Goal: Navigation & Orientation: Find specific page/section

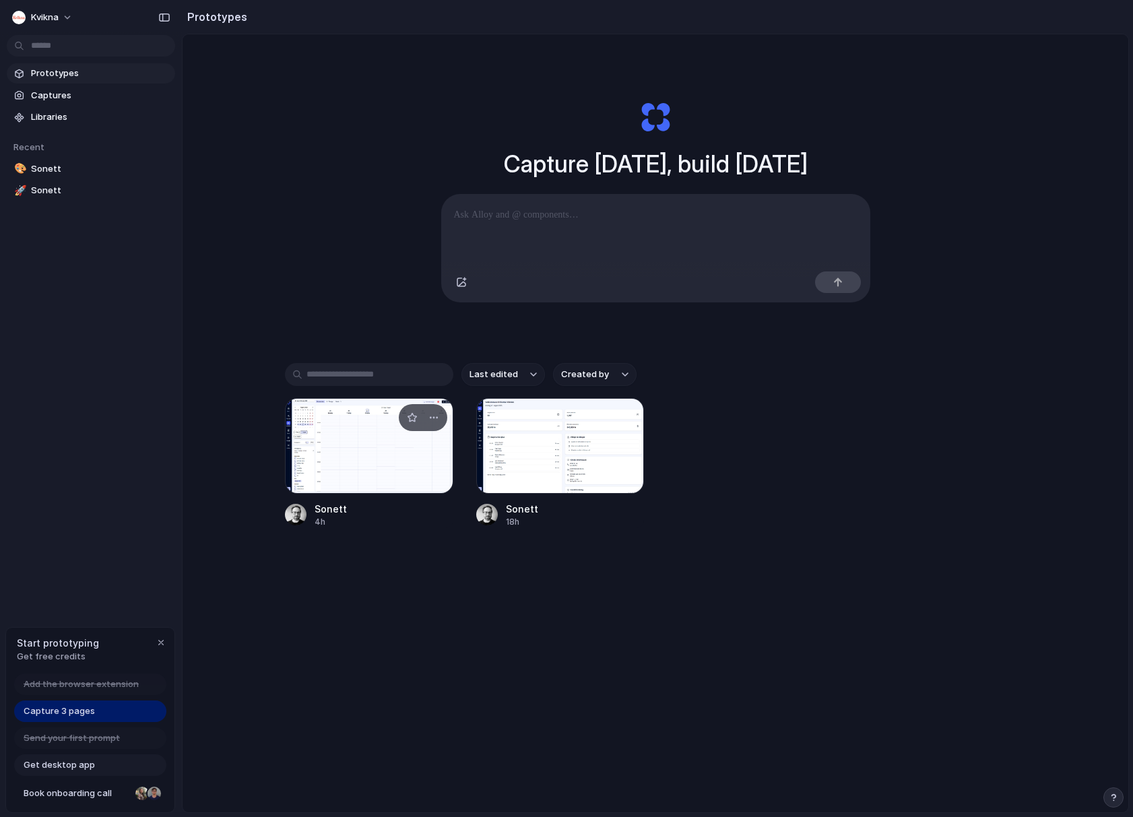
click at [363, 454] on div at bounding box center [369, 446] width 168 height 96
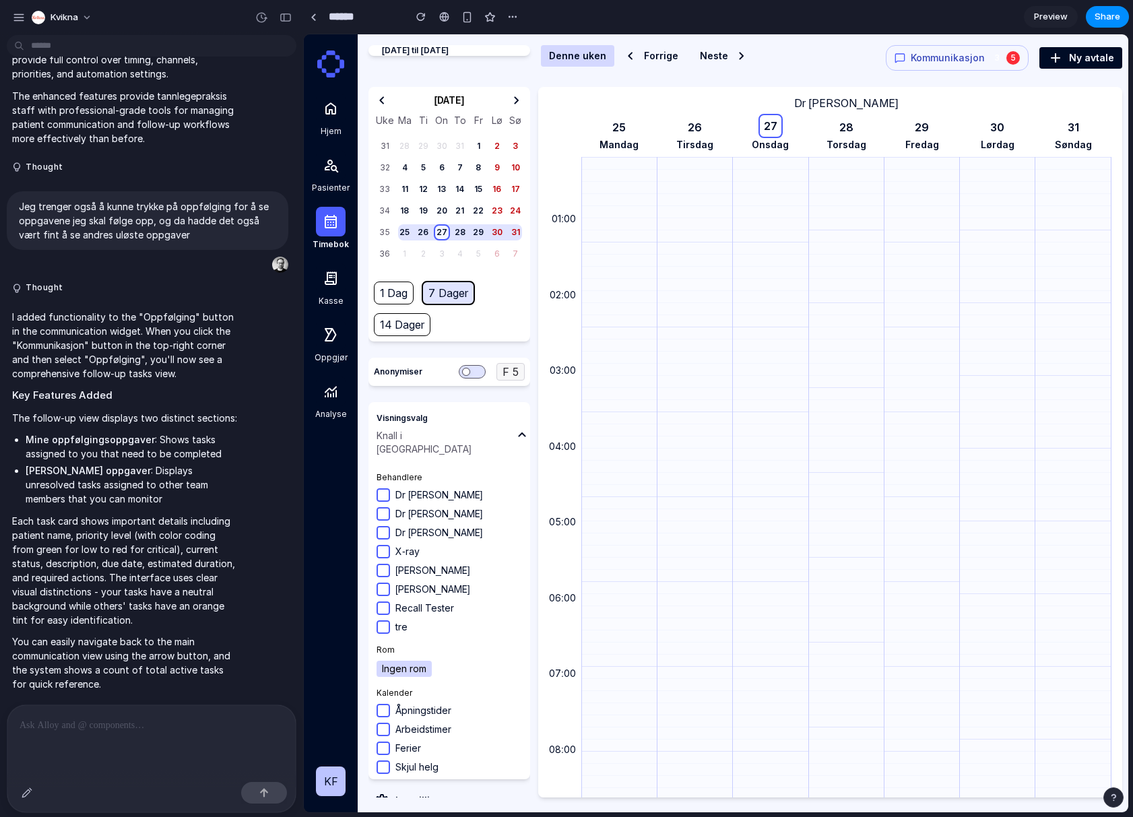
click at [958, 53] on span "Kommunikasjon" at bounding box center [948, 57] width 74 height 13
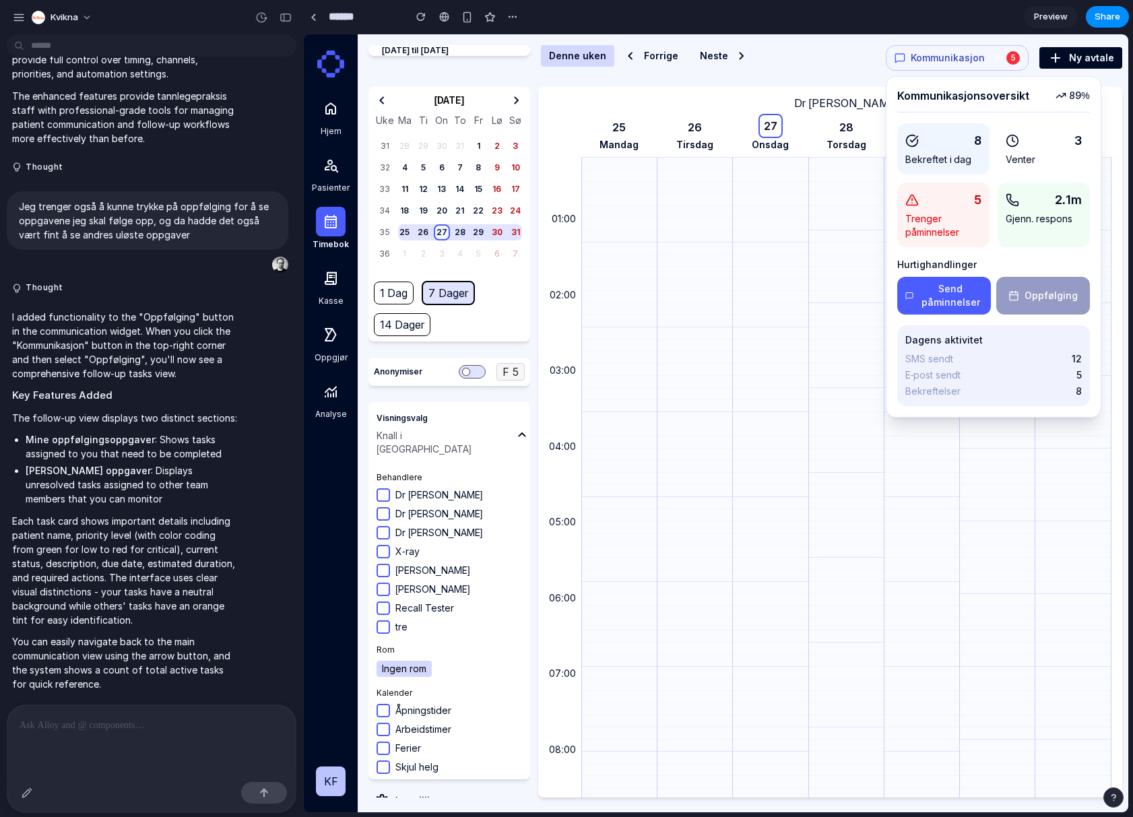
click at [1046, 301] on button "Oppfølging" at bounding box center [1043, 296] width 94 height 38
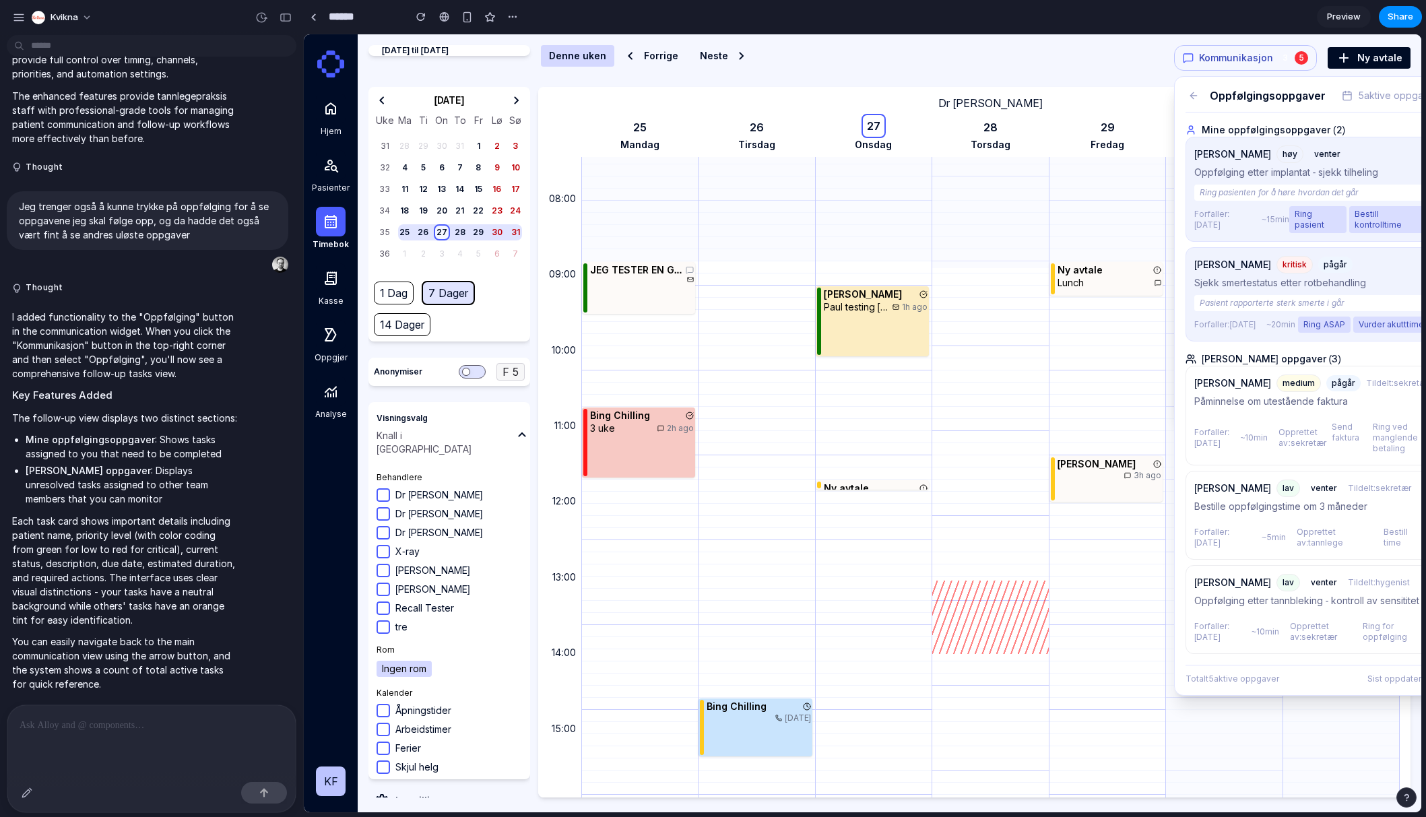
scroll to position [588, 0]
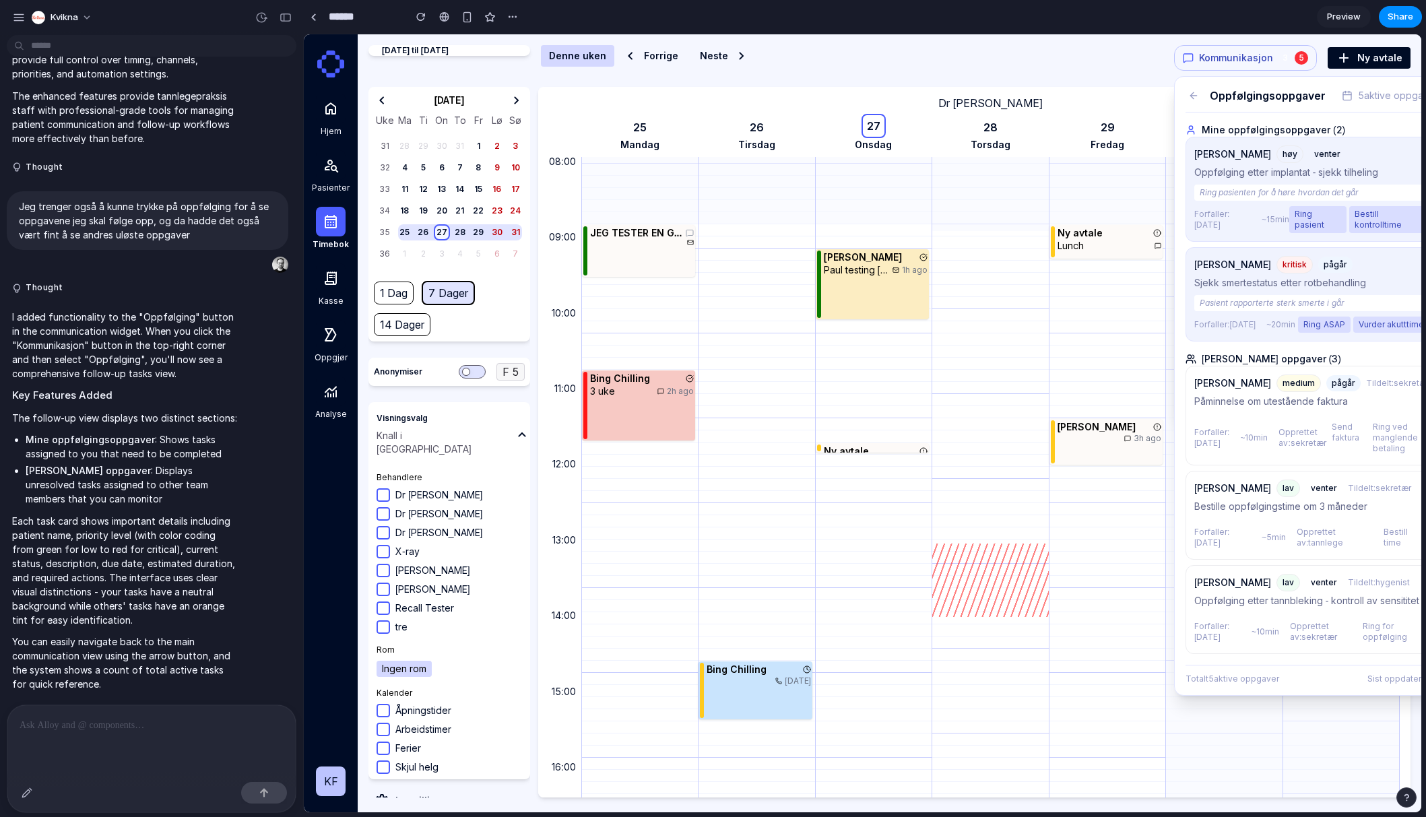
click at [1132, 61] on span "Kommunikasjon" at bounding box center [1236, 57] width 74 height 13
click at [1132, 55] on div "3" at bounding box center [1285, 57] width 13 height 13
drag, startPoint x: 1258, startPoint y: 57, endPoint x: 1264, endPoint y: 61, distance: 7.3
click at [1132, 57] on span "Kommunikasjon" at bounding box center [1236, 57] width 74 height 13
click at [1132, 98] on icon at bounding box center [1193, 95] width 11 height 11
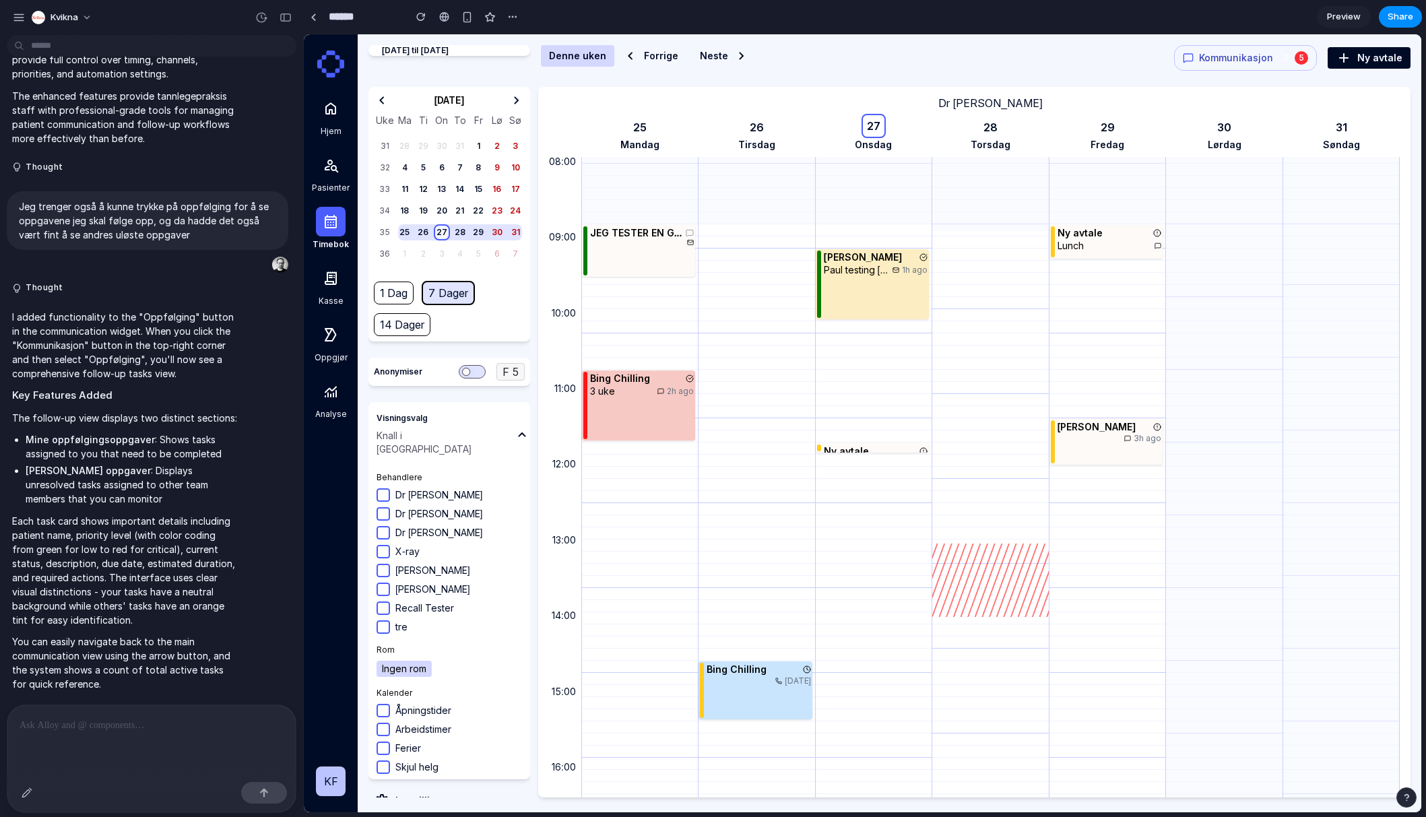
click at [1132, 51] on span "Kommunikasjon" at bounding box center [1236, 57] width 74 height 13
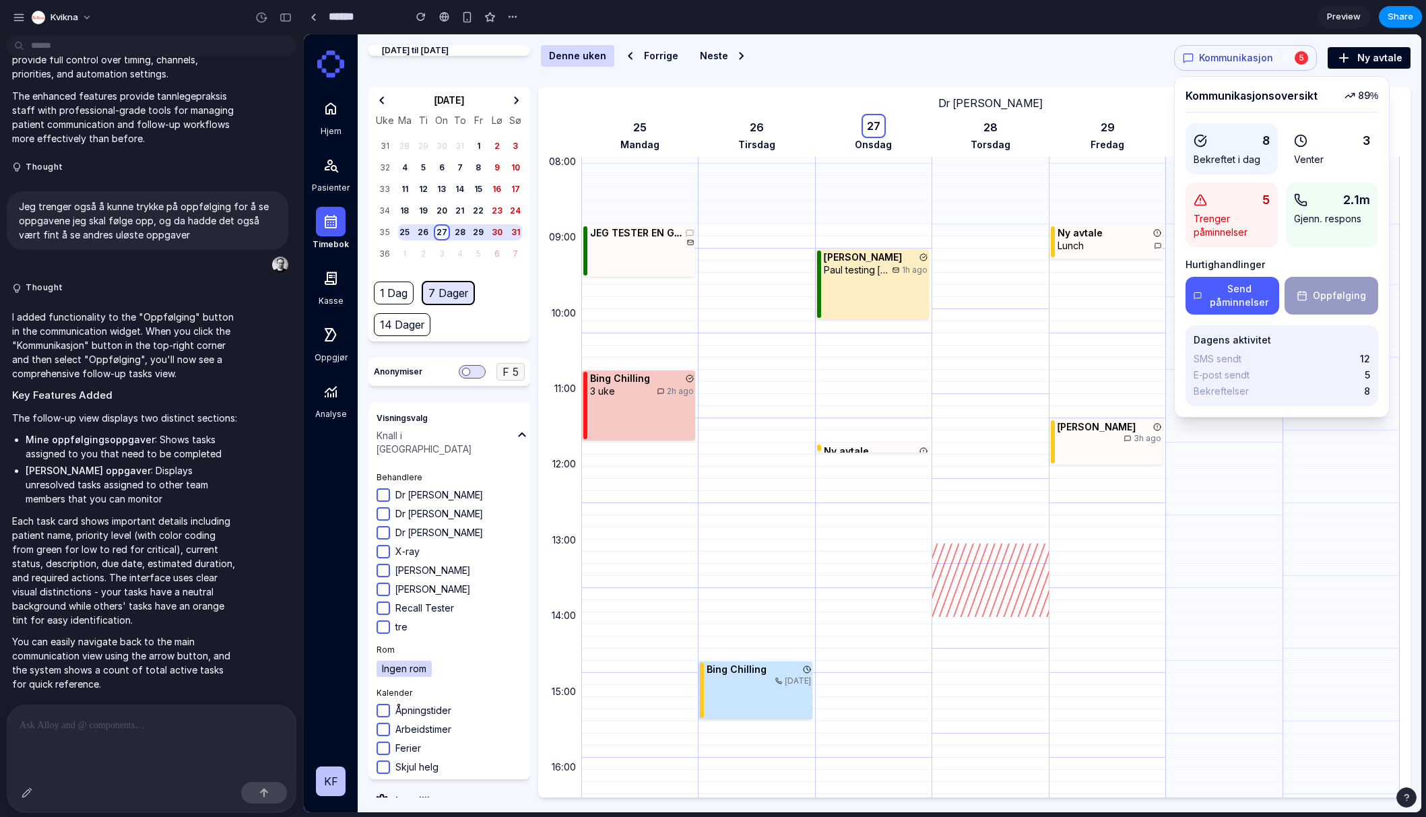
click at [1128, 87] on div "Dr [PERSON_NAME] 25 mandag 26 tirsdag 27 onsdag 28 torsdag 29 fredag 30 lørdag …" at bounding box center [990, 122] width 819 height 70
click at [1132, 76] on div "Kommunikasjonsoversikt 89 % 8 Bekreftet i dag 3 Venter 5 Trenger påminnelser 2.…" at bounding box center [1282, 247] width 216 height 342
click at [1132, 59] on span "Kommunikasjon" at bounding box center [1236, 57] width 74 height 13
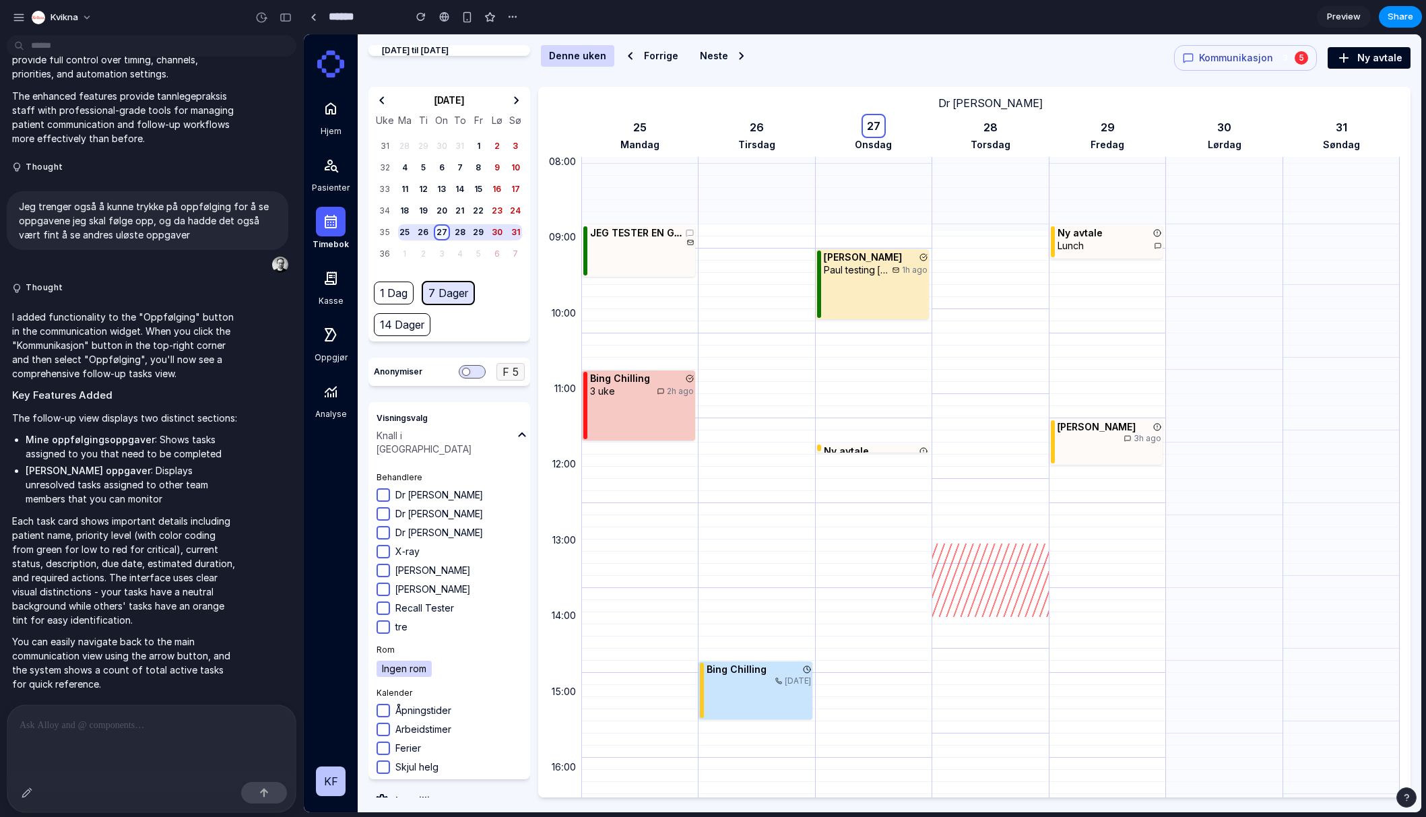
click at [332, 276] on icon at bounding box center [331, 278] width 12 height 13
click at [328, 334] on icon at bounding box center [330, 334] width 11 height 13
click at [339, 387] on icon at bounding box center [331, 391] width 16 height 17
click at [333, 185] on span "Pasienter" at bounding box center [331, 188] width 38 height 11
click at [338, 126] on span "Hjem" at bounding box center [331, 131] width 21 height 11
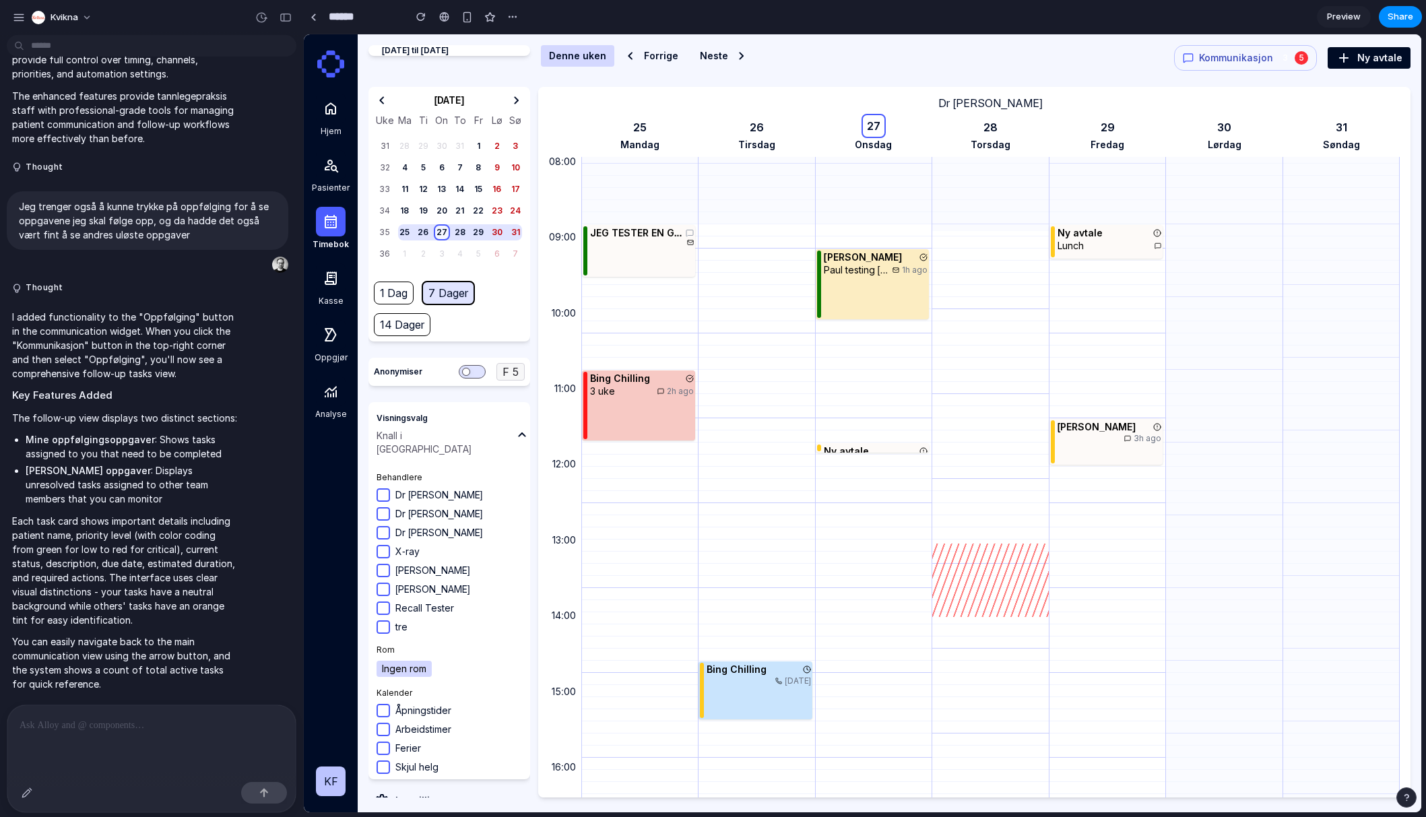
click at [734, 55] on icon "button" at bounding box center [742, 56] width 16 height 16
click at [643, 53] on button "Forrige" at bounding box center [653, 56] width 67 height 22
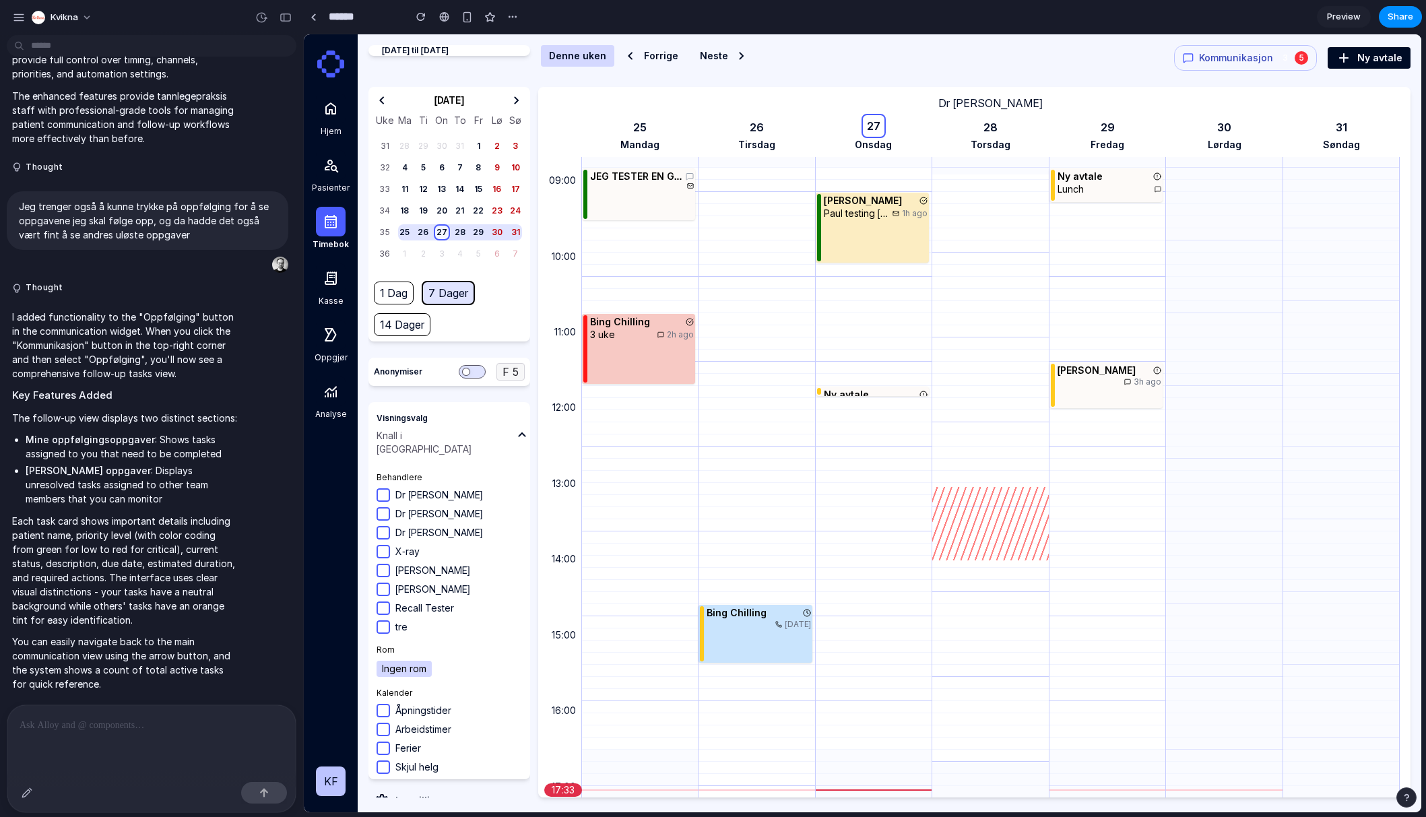
scroll to position [643, 0]
click at [1132, 52] on span "Kommunikasjon" at bounding box center [1236, 57] width 74 height 13
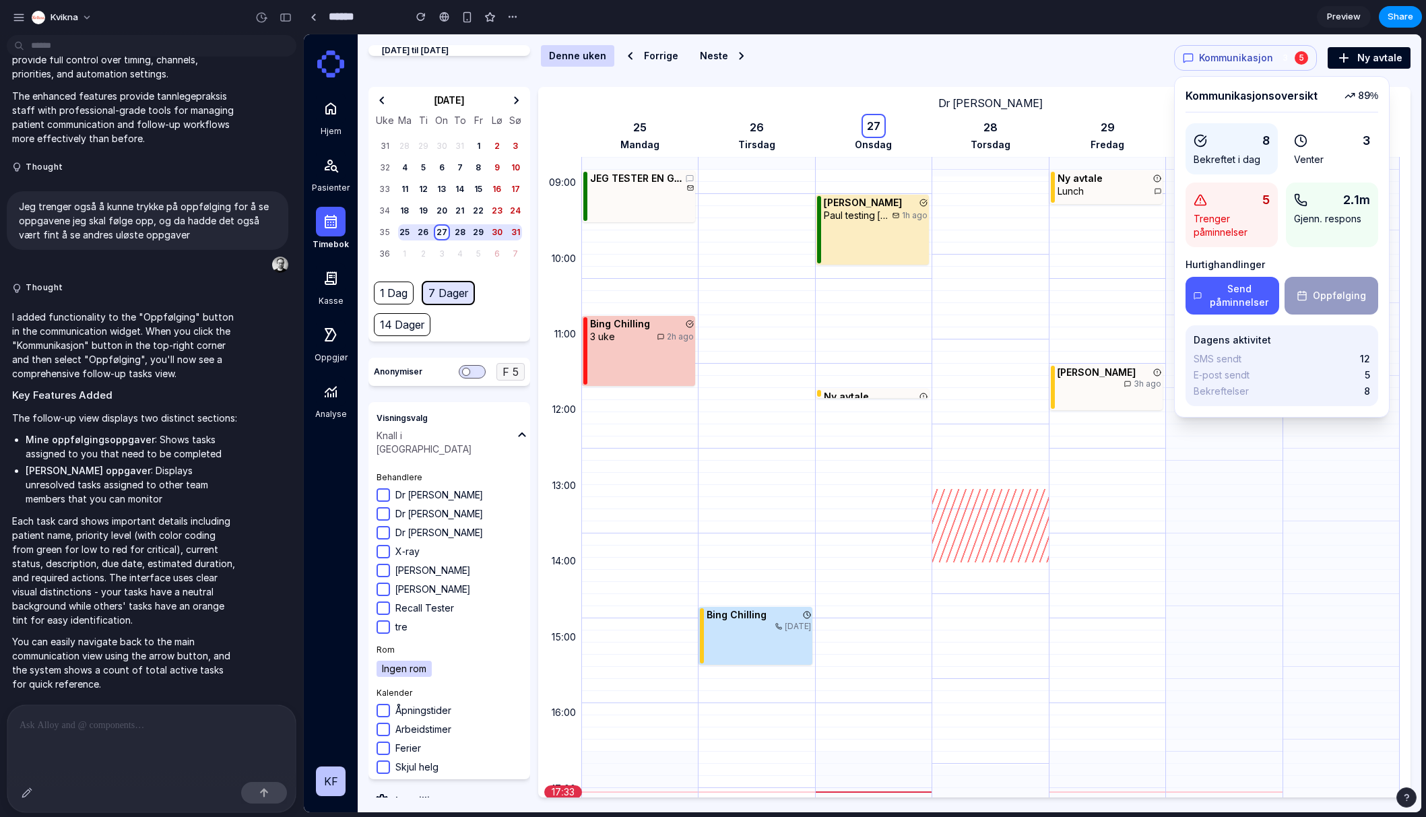
click at [1132, 291] on button "Oppfølging" at bounding box center [1332, 296] width 94 height 38
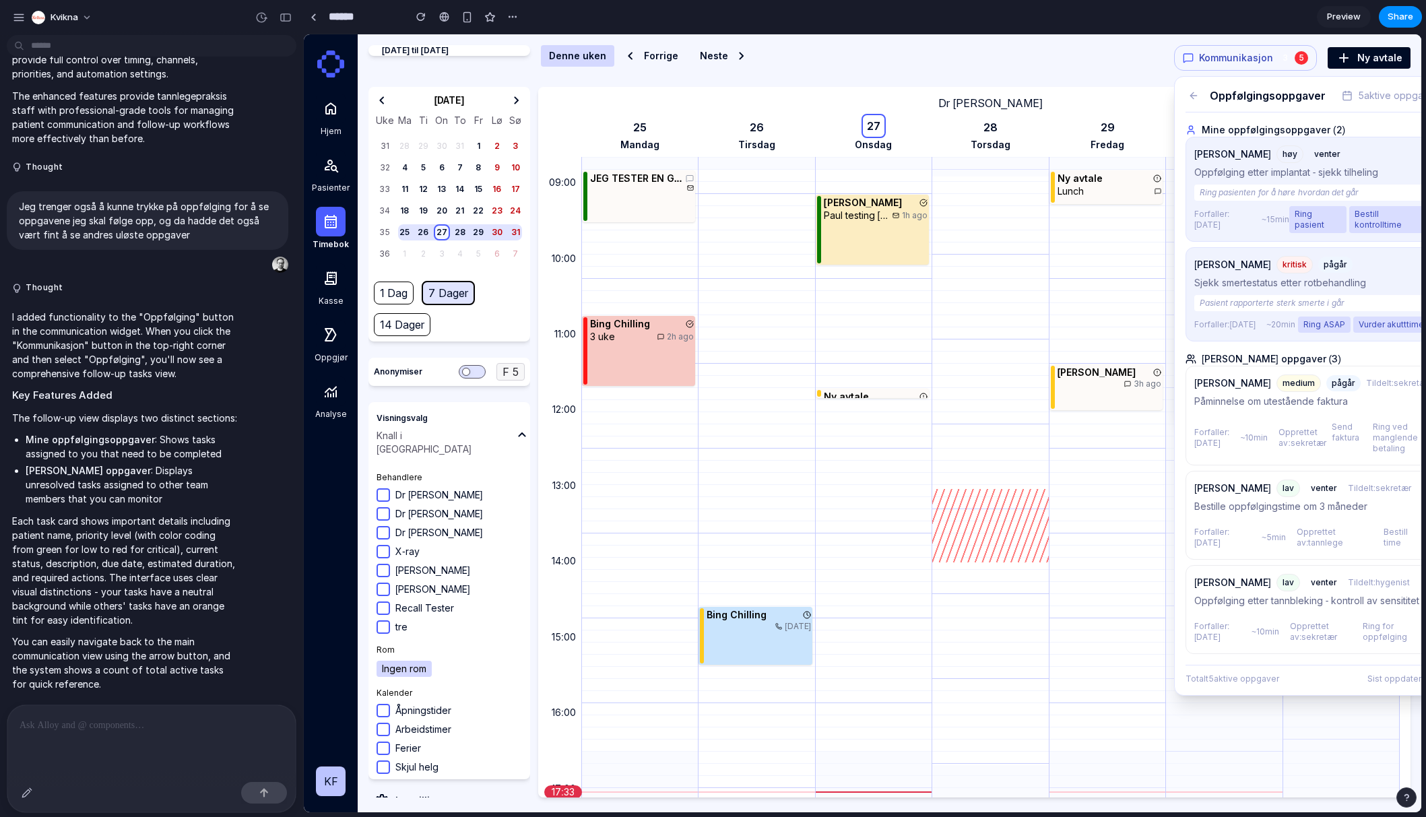
click at [1132, 102] on div "5 aktive oppgaver" at bounding box center [1390, 95] width 96 height 13
click at [1132, 104] on div "Oppfølgingsoppgaver" at bounding box center [1256, 96] width 140 height 16
click at [1132, 90] on div "Oppfølgingsoppgaver 5 aktive oppgaver" at bounding box center [1312, 100] width 253 height 25
click at [1132, 96] on icon at bounding box center [1193, 95] width 11 height 11
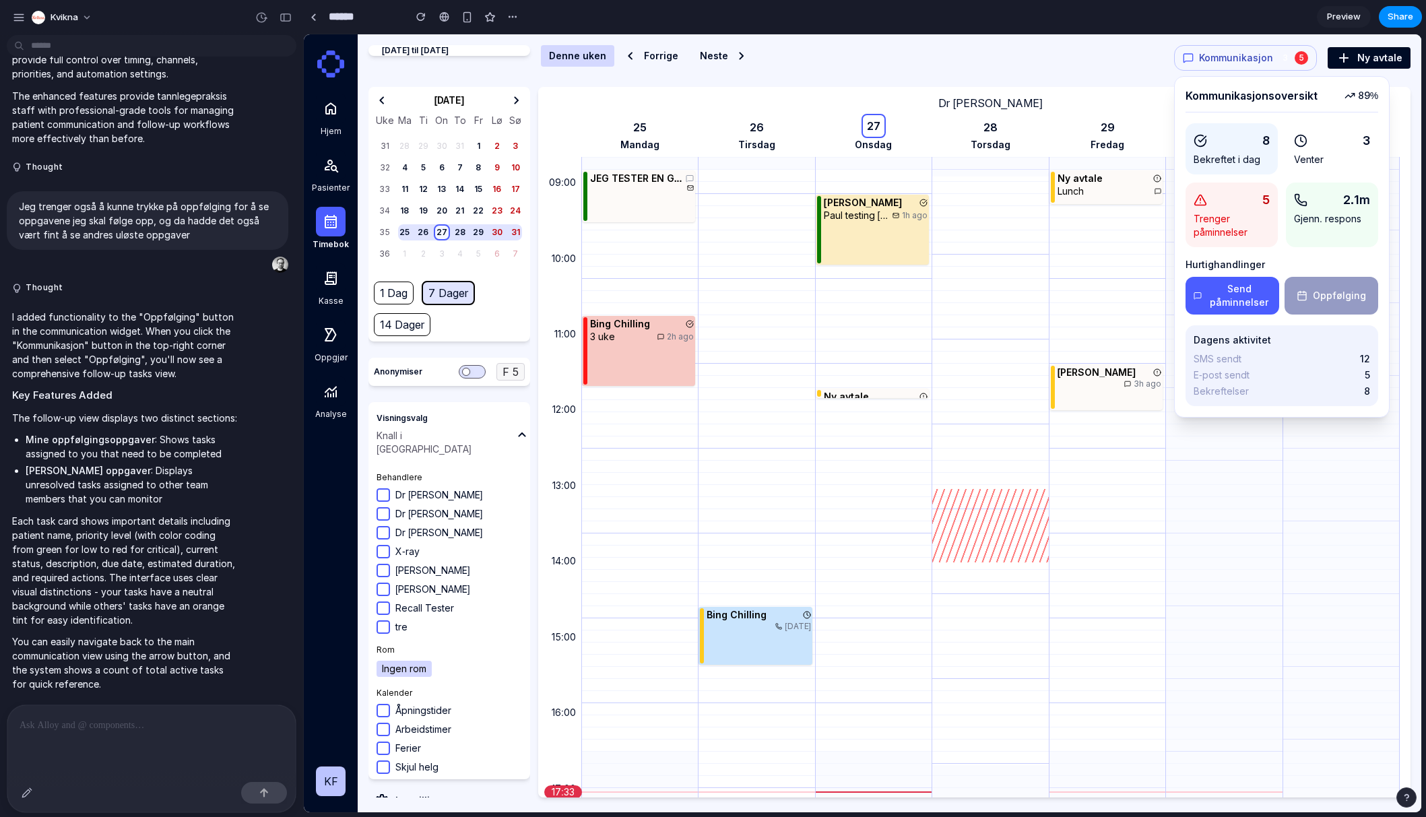
click at [1132, 61] on span "Kommunikasjon" at bounding box center [1236, 57] width 74 height 13
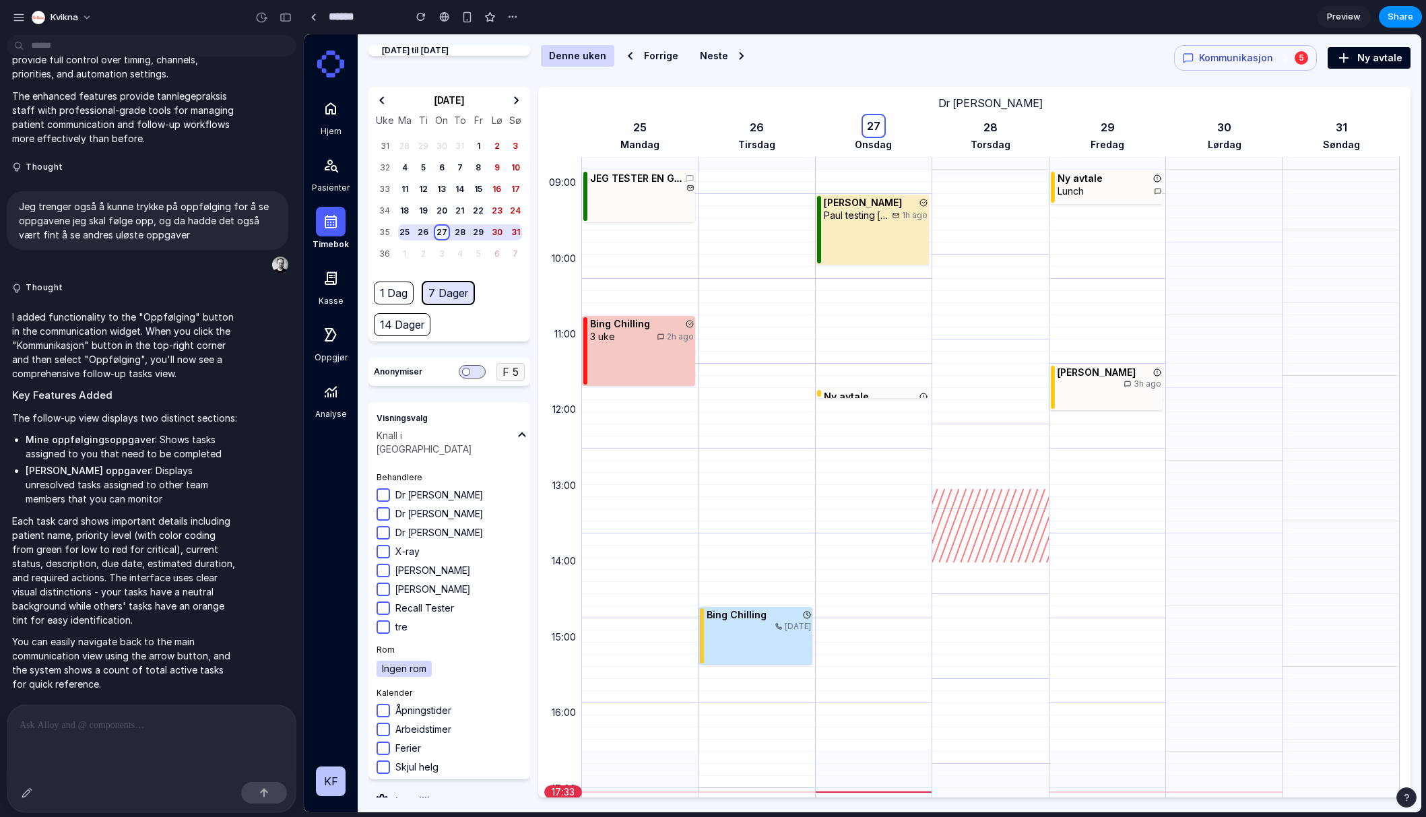
click at [1132, 61] on span "Kommunikasjon" at bounding box center [1236, 57] width 74 height 13
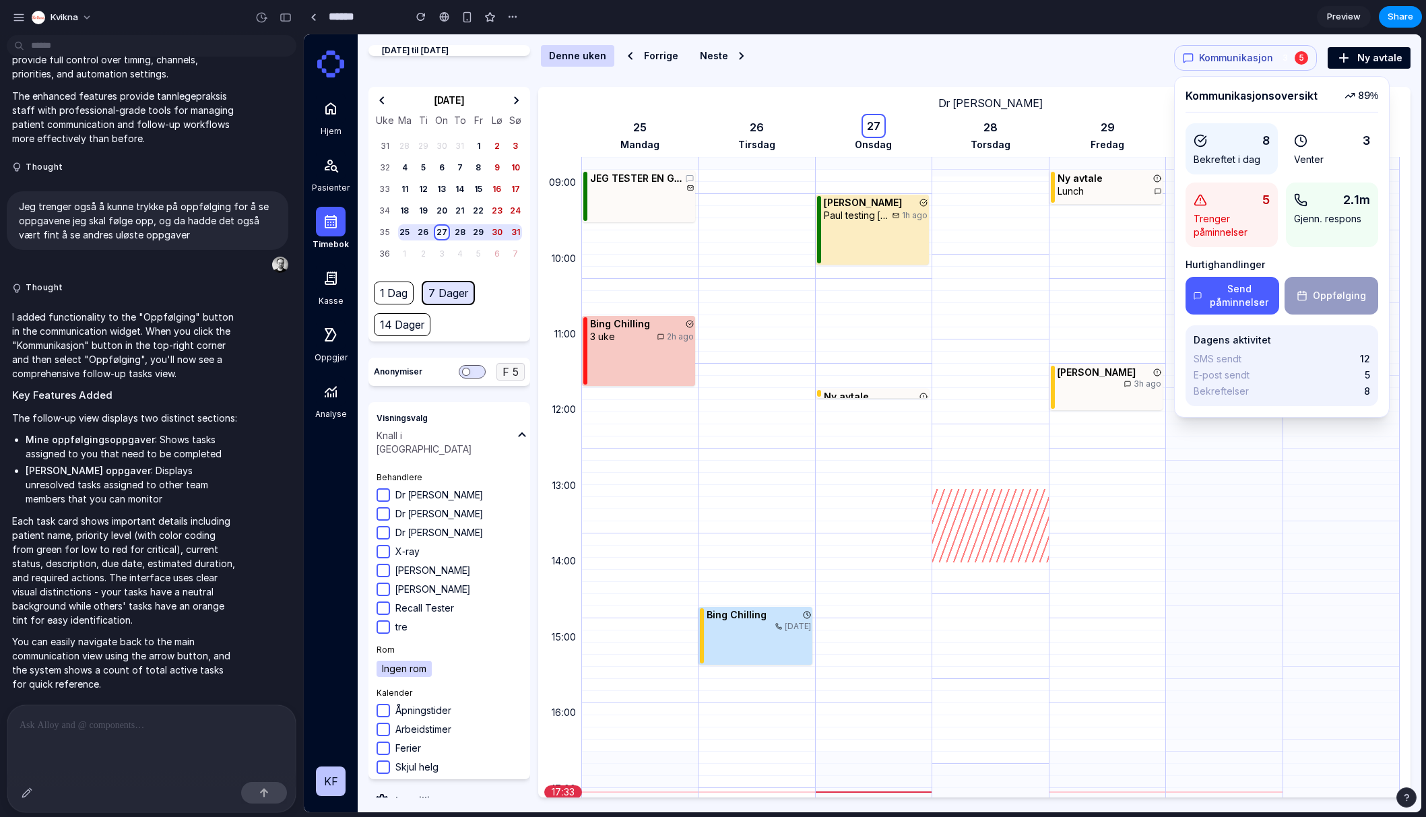
drag, startPoint x: 1224, startPoint y: 59, endPoint x: 1114, endPoint y: 46, distance: 110.6
click at [1132, 59] on span "Kommunikasjon" at bounding box center [1236, 57] width 74 height 13
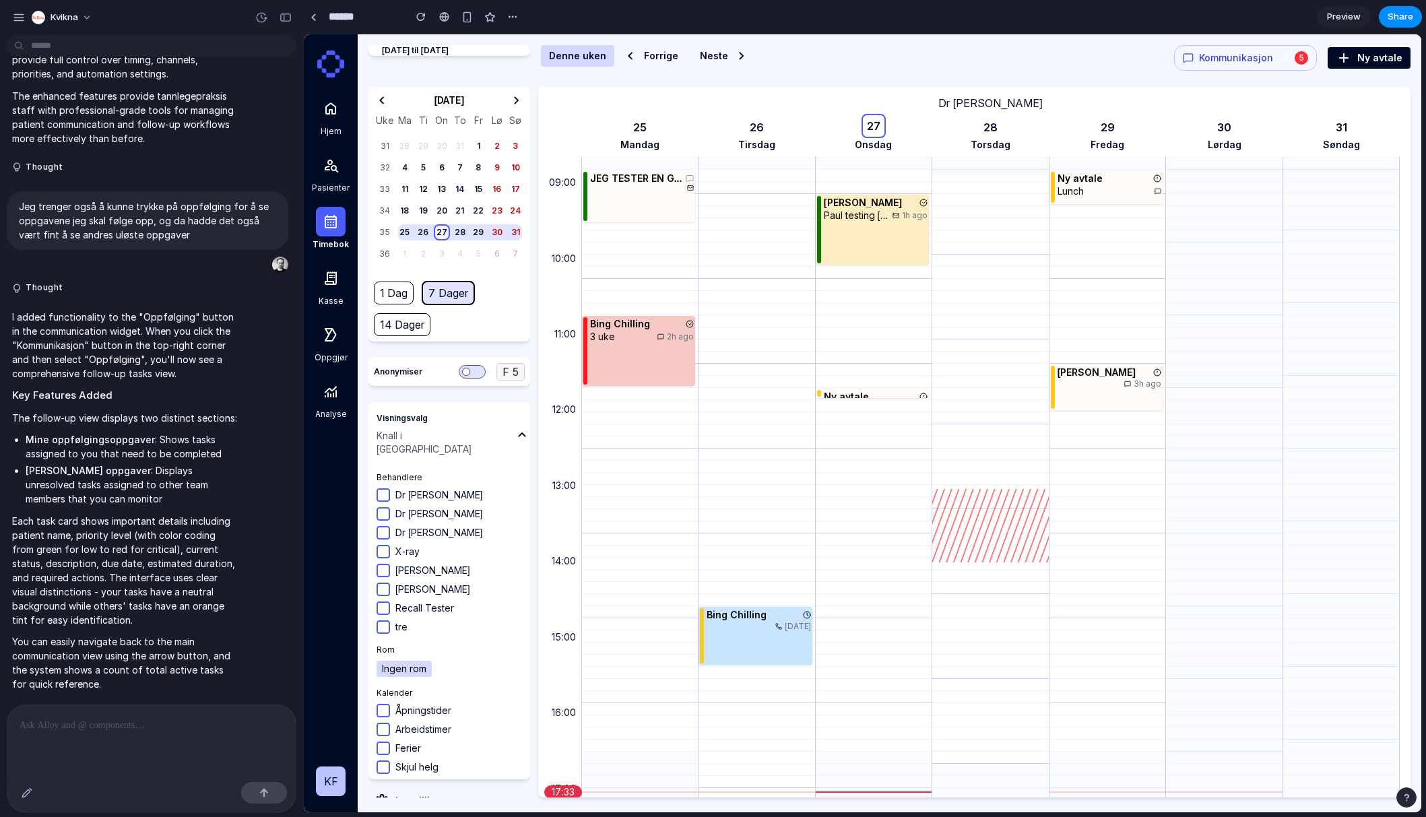
click at [1037, 45] on div "[DATE] til [DATE] Denne uken Forrige Neste Kommunikasjon 3 5 Ny avtale" at bounding box center [890, 58] width 1042 height 26
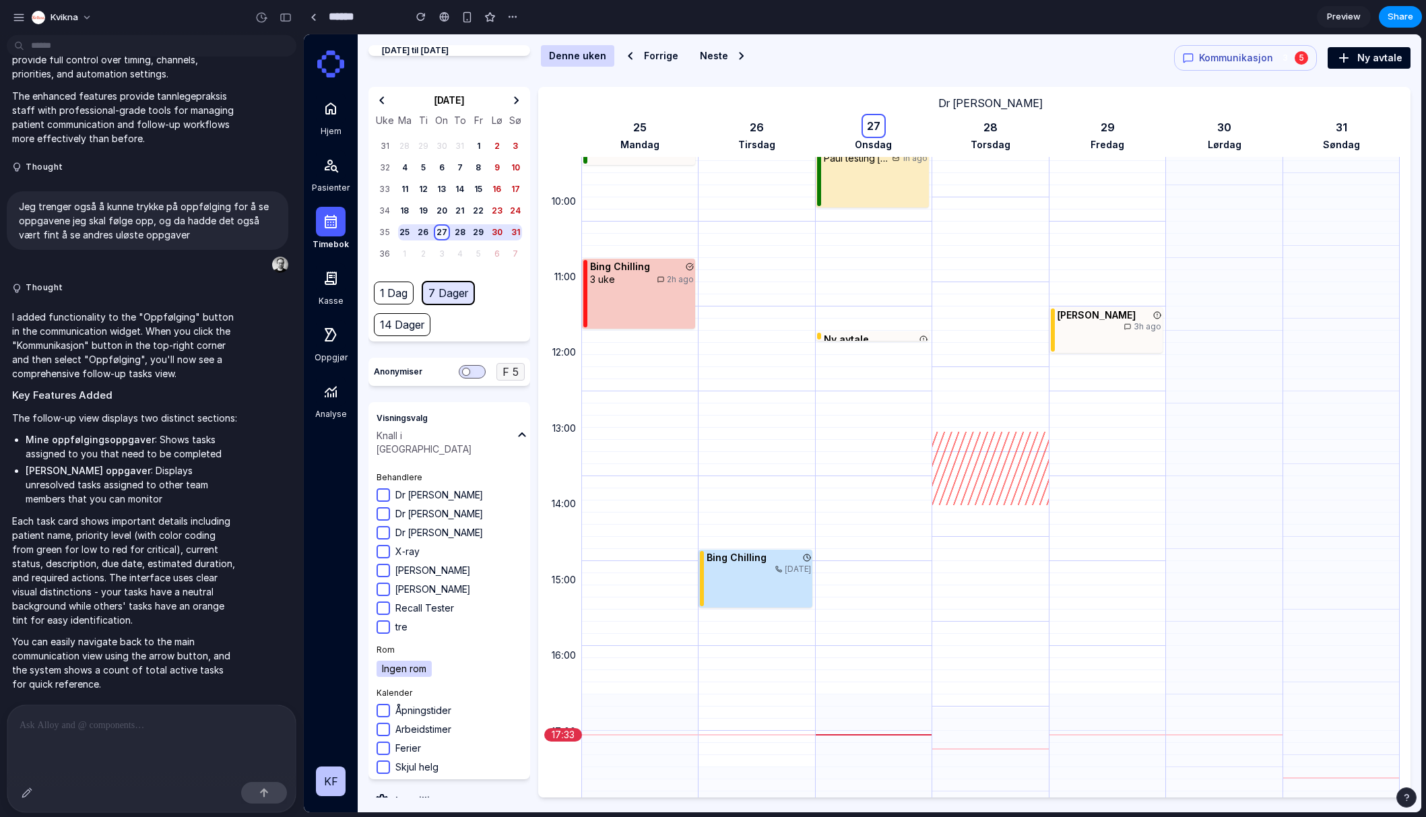
scroll to position [619, 0]
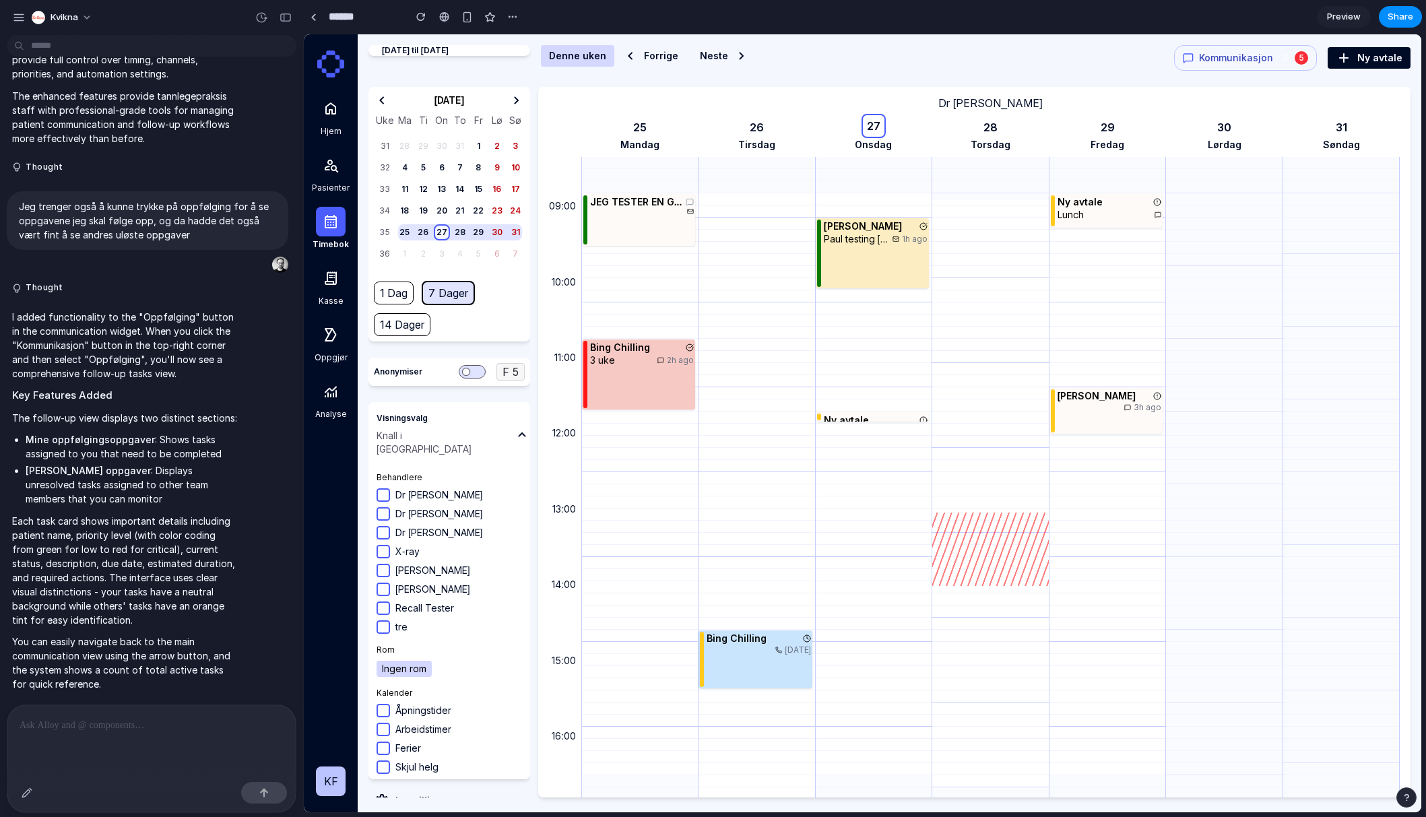
click at [1132, 56] on span "Kommunikasjon" at bounding box center [1236, 57] width 74 height 13
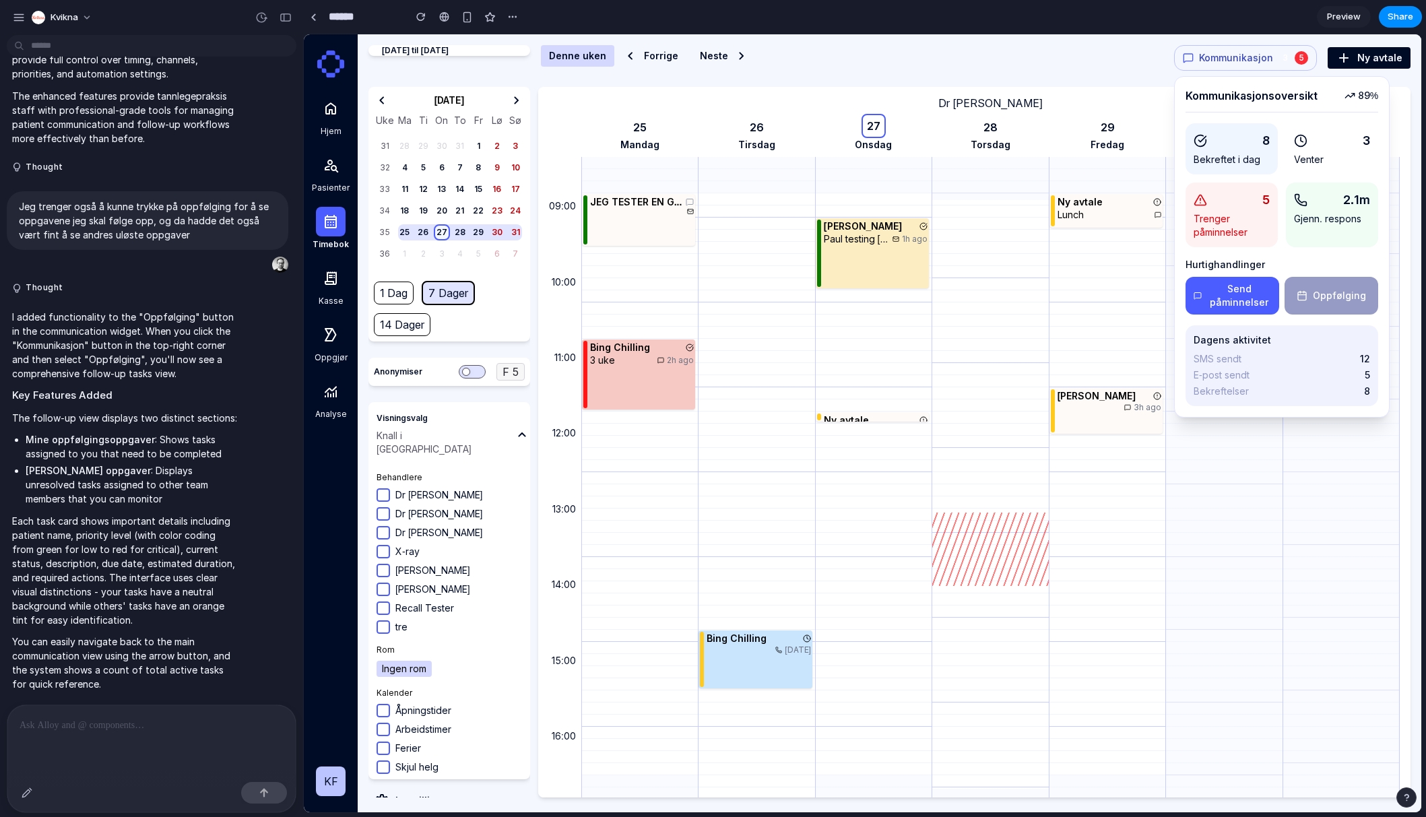
click at [1132, 302] on button "Oppfølging" at bounding box center [1332, 296] width 94 height 38
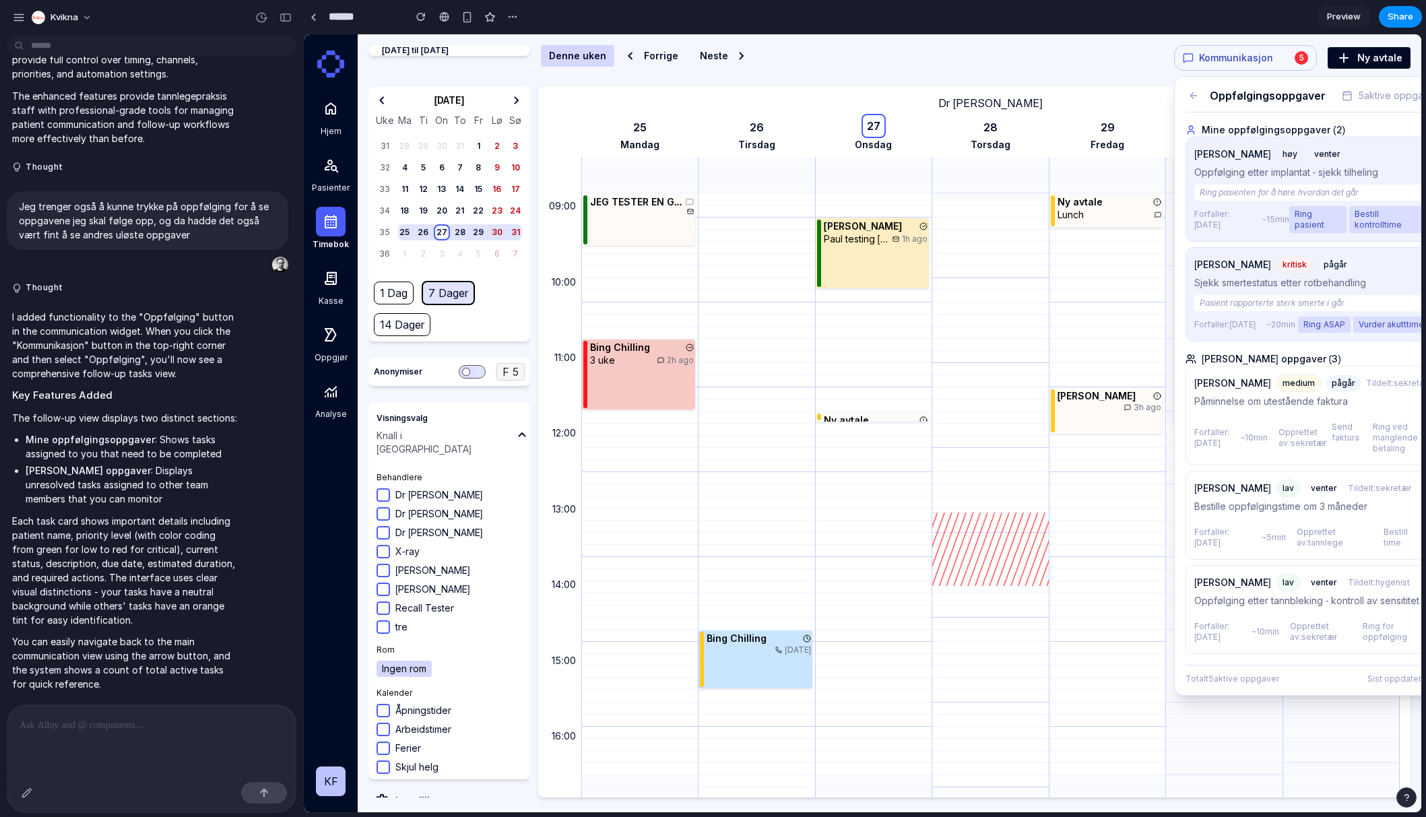
click at [1132, 100] on icon at bounding box center [1193, 95] width 11 height 11
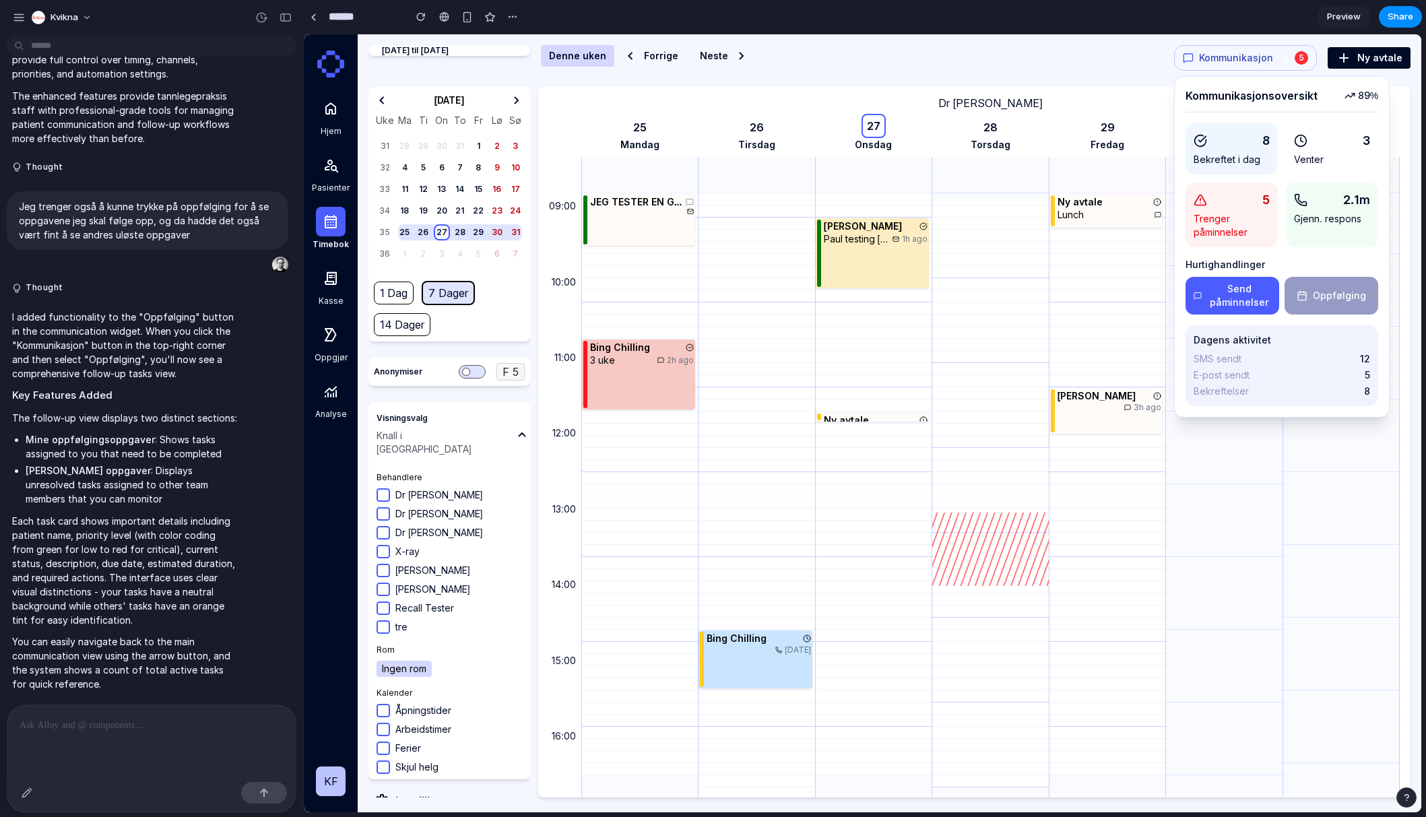
click at [1132, 56] on span "Kommunikasjon" at bounding box center [1236, 57] width 74 height 13
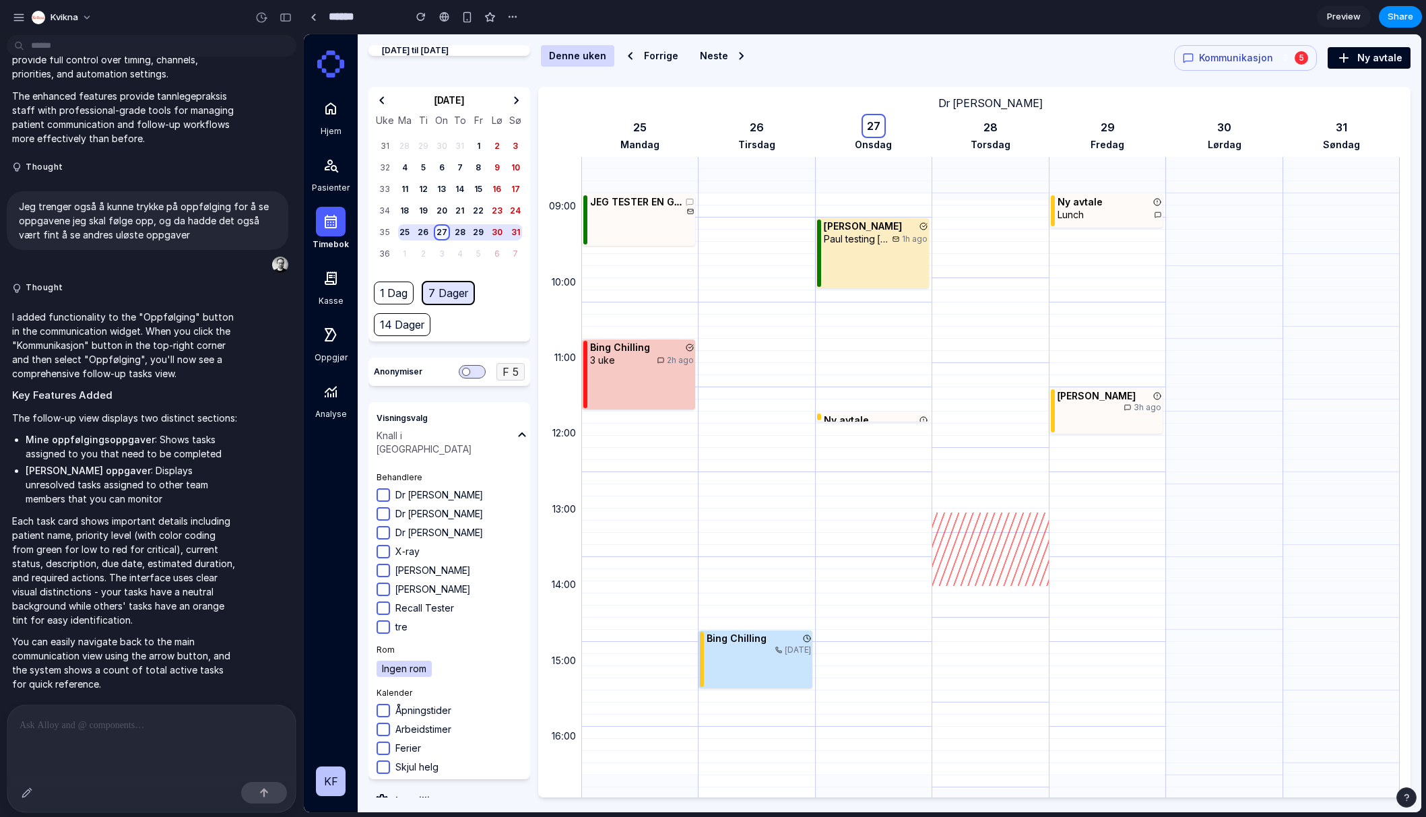
click at [1132, 56] on span "Kommunikasjon" at bounding box center [1236, 57] width 74 height 13
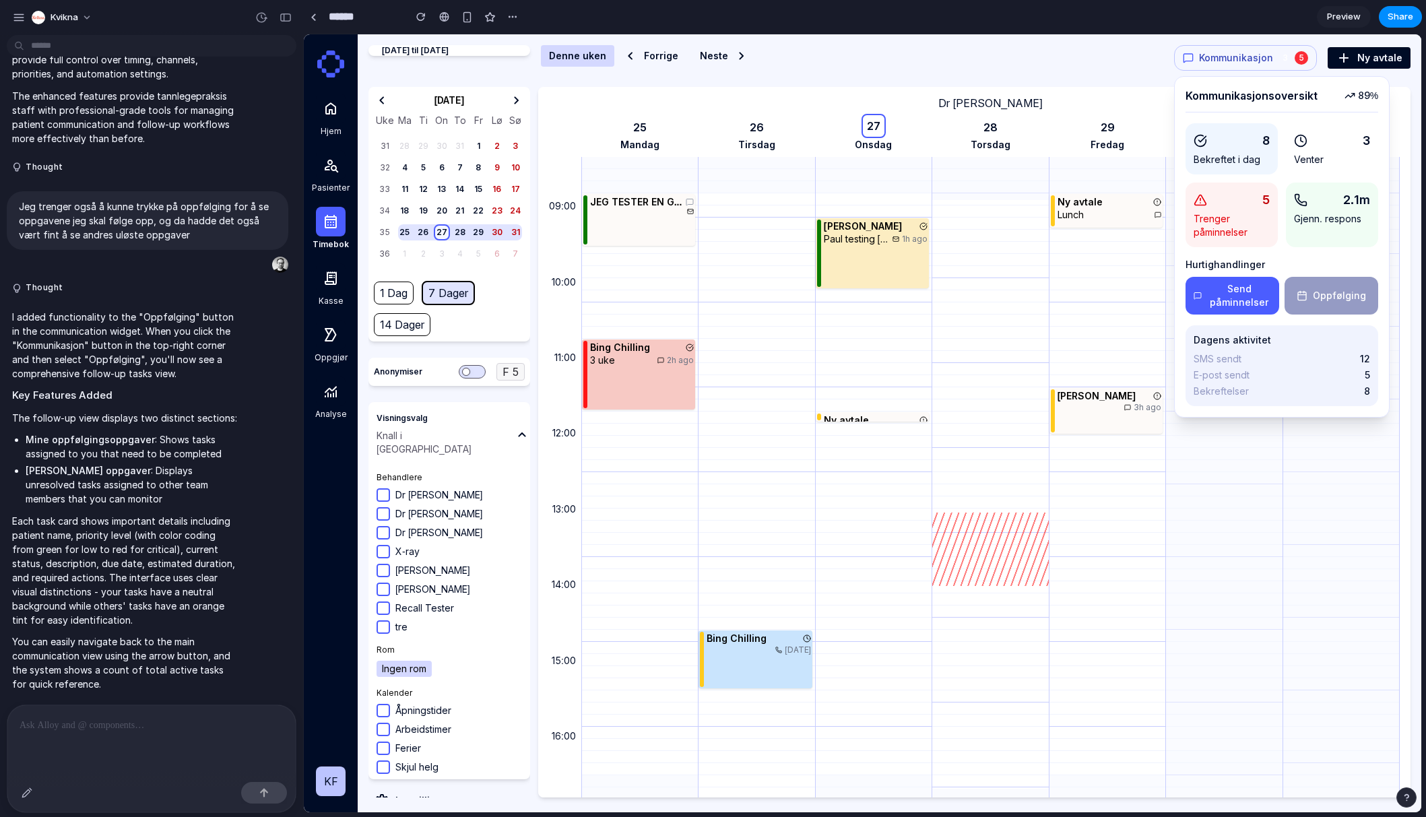
click at [1132, 59] on span "Kommunikasjon" at bounding box center [1236, 57] width 74 height 13
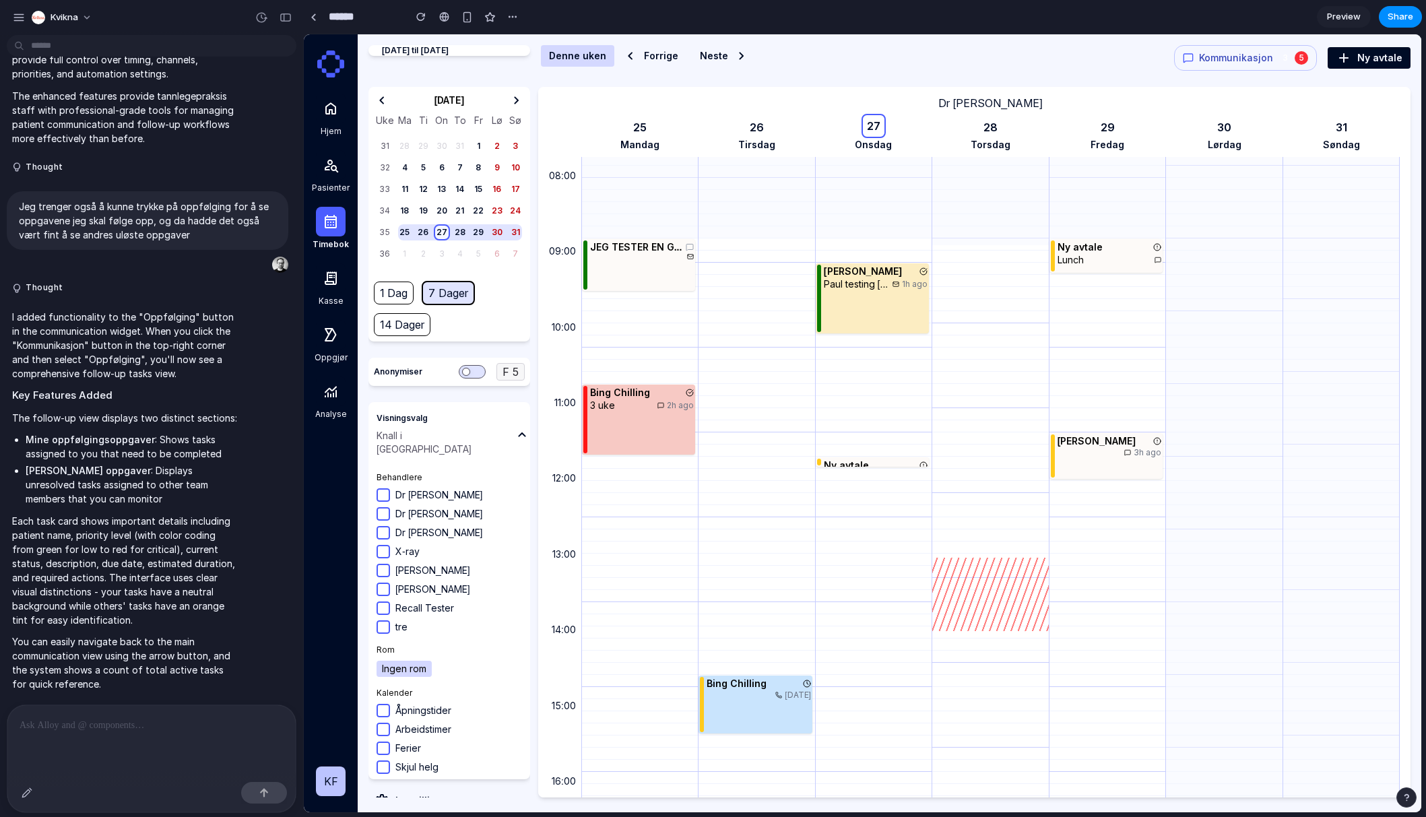
scroll to position [538, 0]
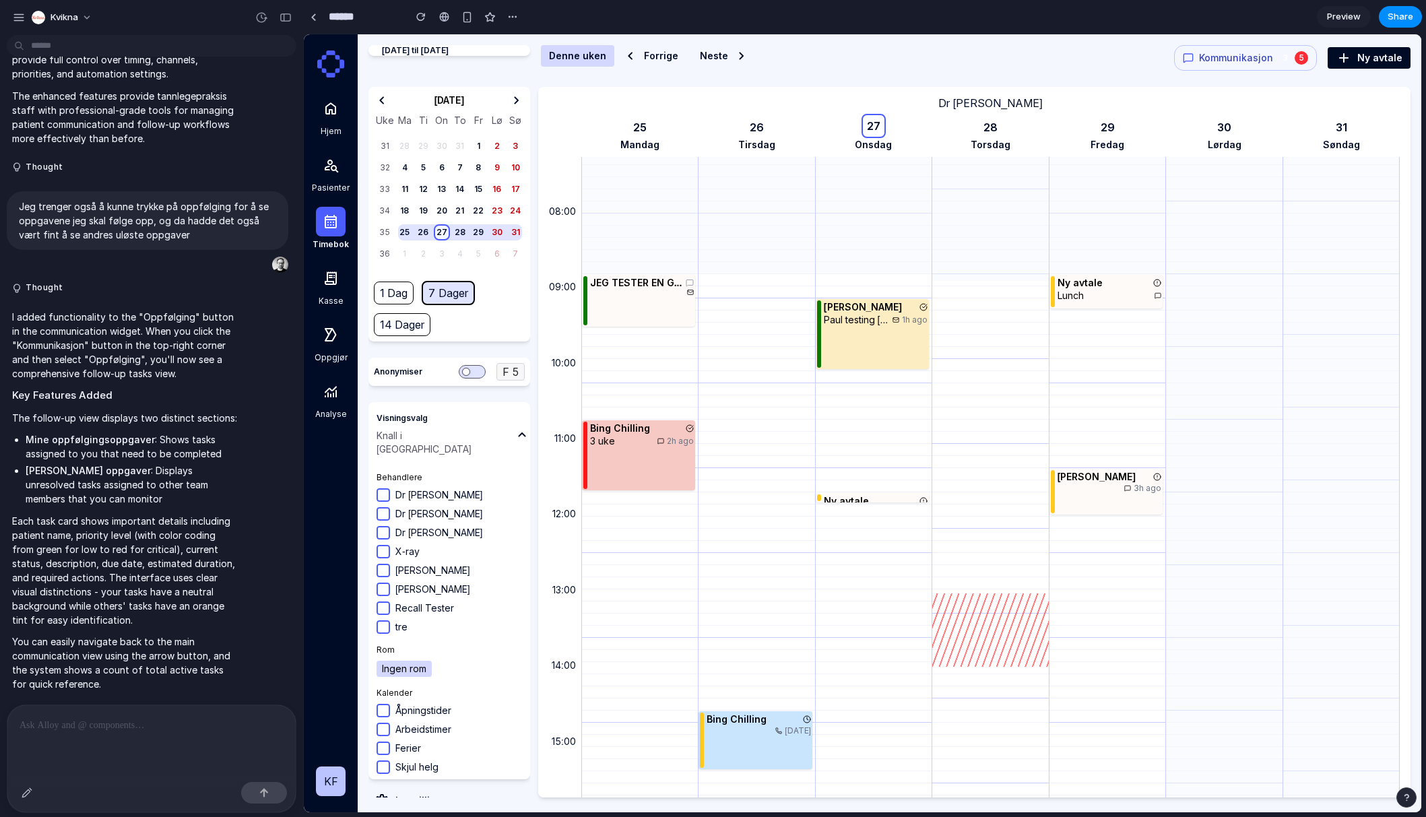
click at [1132, 65] on button "Kommunikasjon 3 5" at bounding box center [1245, 58] width 143 height 26
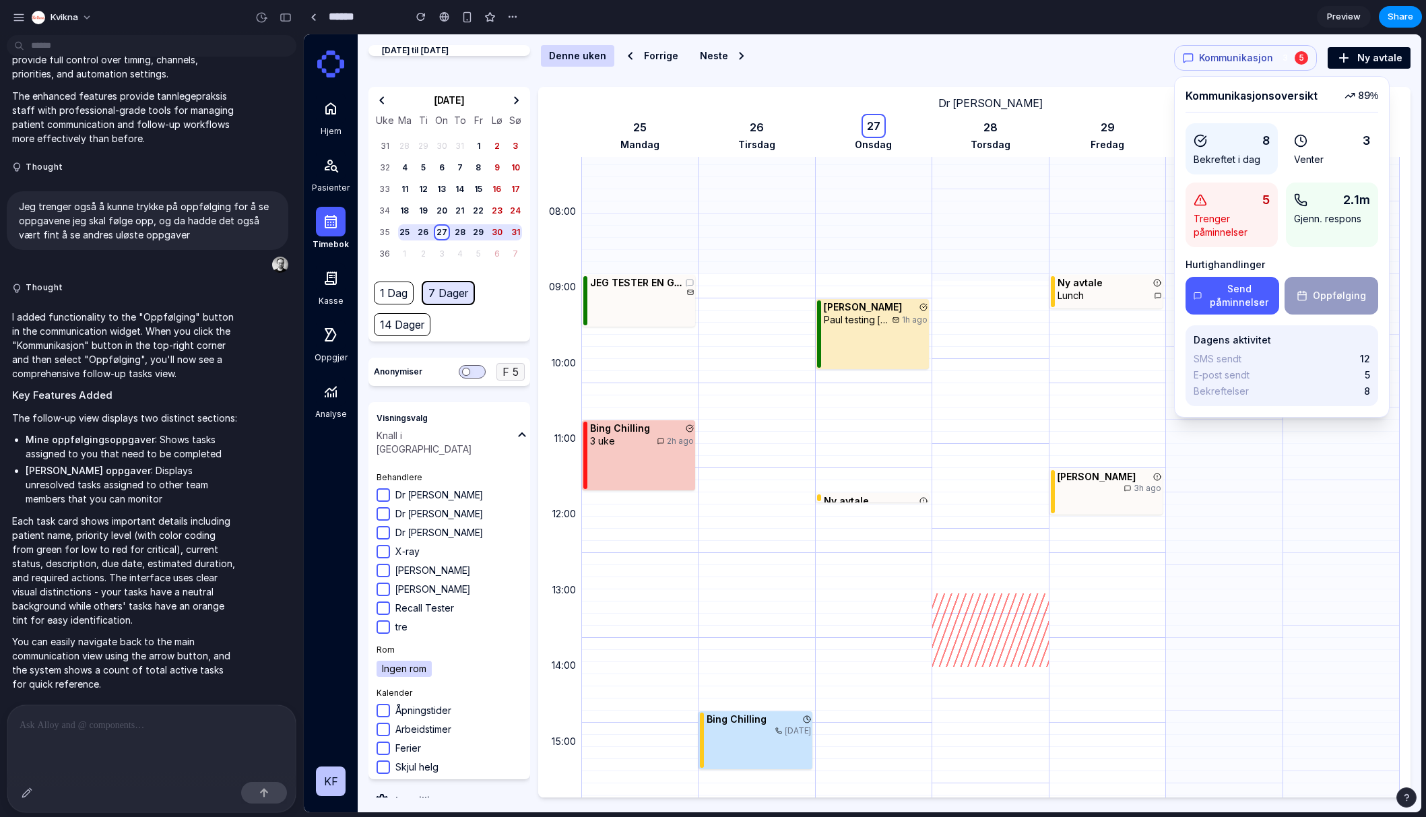
click at [1132, 301] on button "Oppfølging" at bounding box center [1332, 296] width 94 height 38
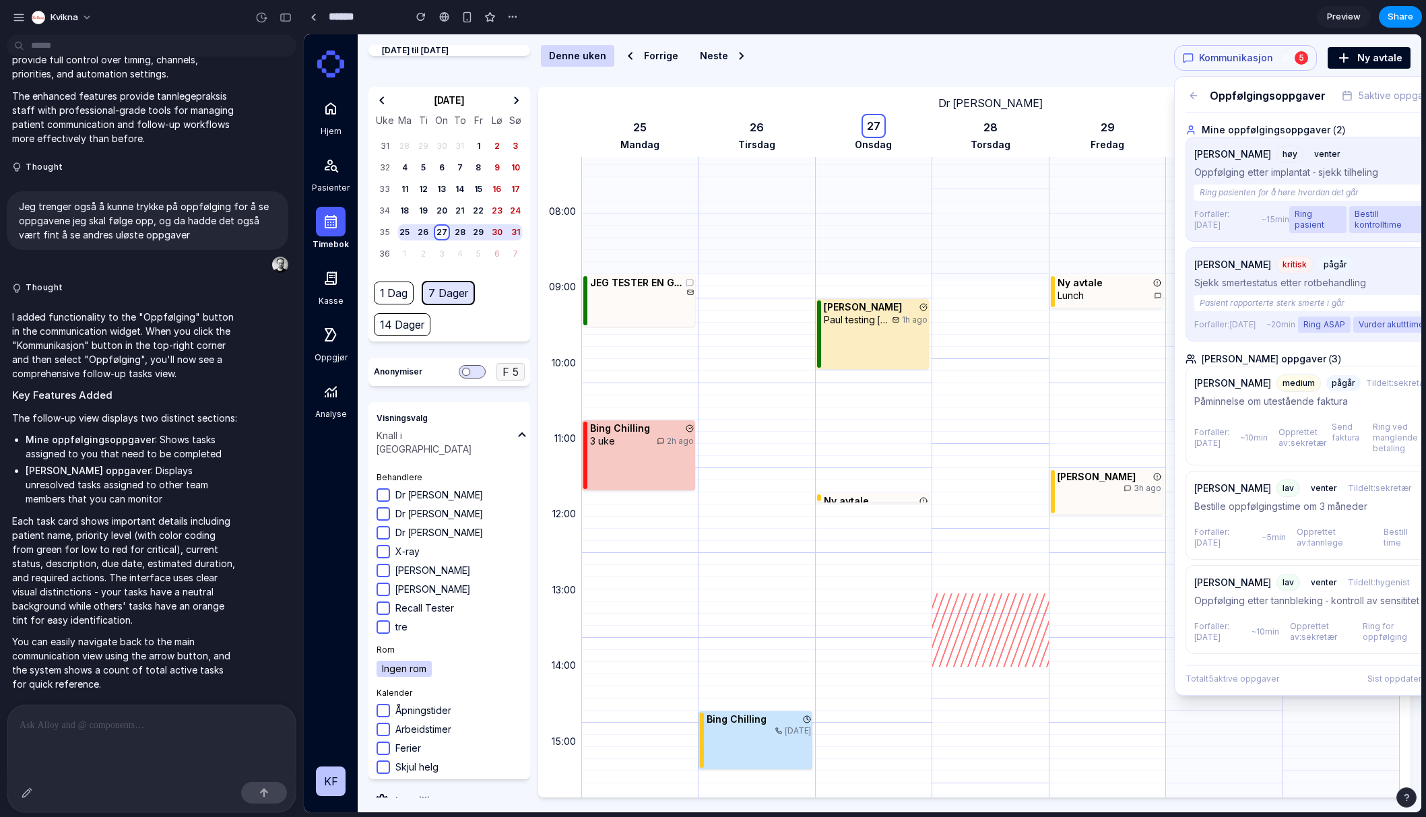
click at [1132, 62] on div "5" at bounding box center [1301, 57] width 13 height 13
click at [1132, 102] on div "Oppfølgingsoppgaver" at bounding box center [1256, 96] width 140 height 16
click at [1132, 101] on button at bounding box center [1194, 96] width 16 height 16
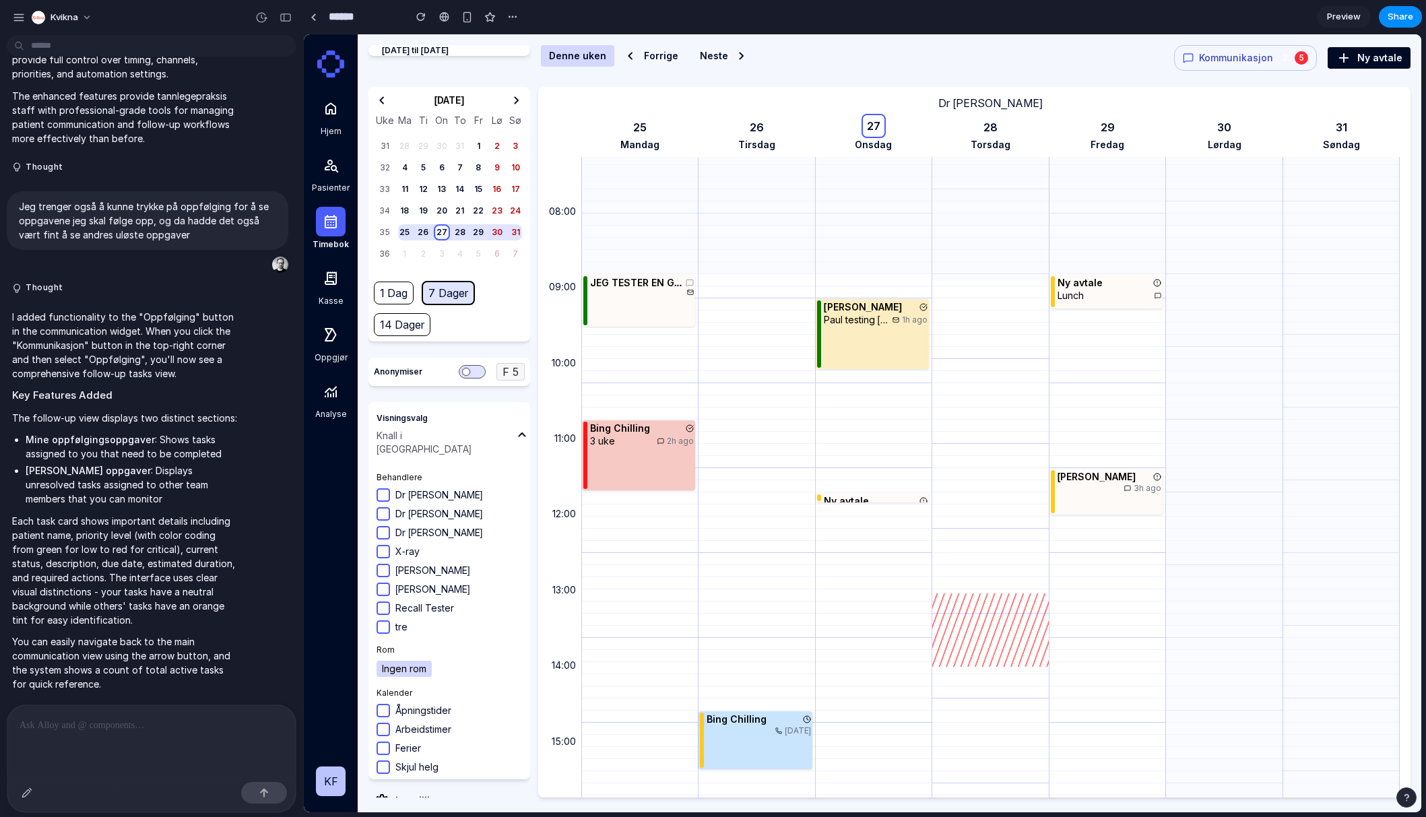
click at [1025, 61] on div "[DATE] til [DATE] Denne uken Forrige Neste Kommunikasjon 3 5 Ny avtale" at bounding box center [890, 58] width 1042 height 26
click at [17, 17] on div "button" at bounding box center [19, 17] width 12 height 12
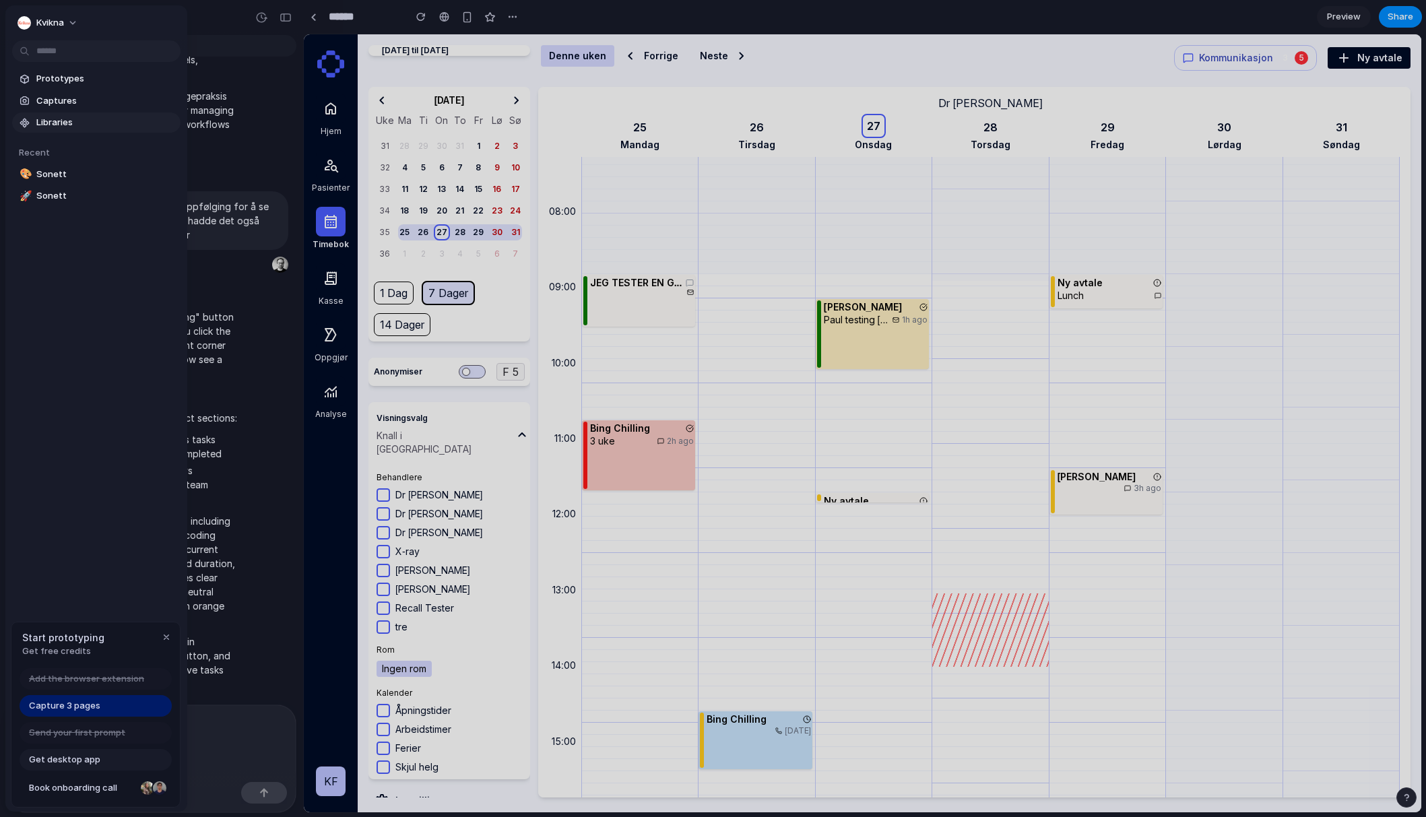
click at [64, 117] on span "Libraries" at bounding box center [105, 122] width 139 height 13
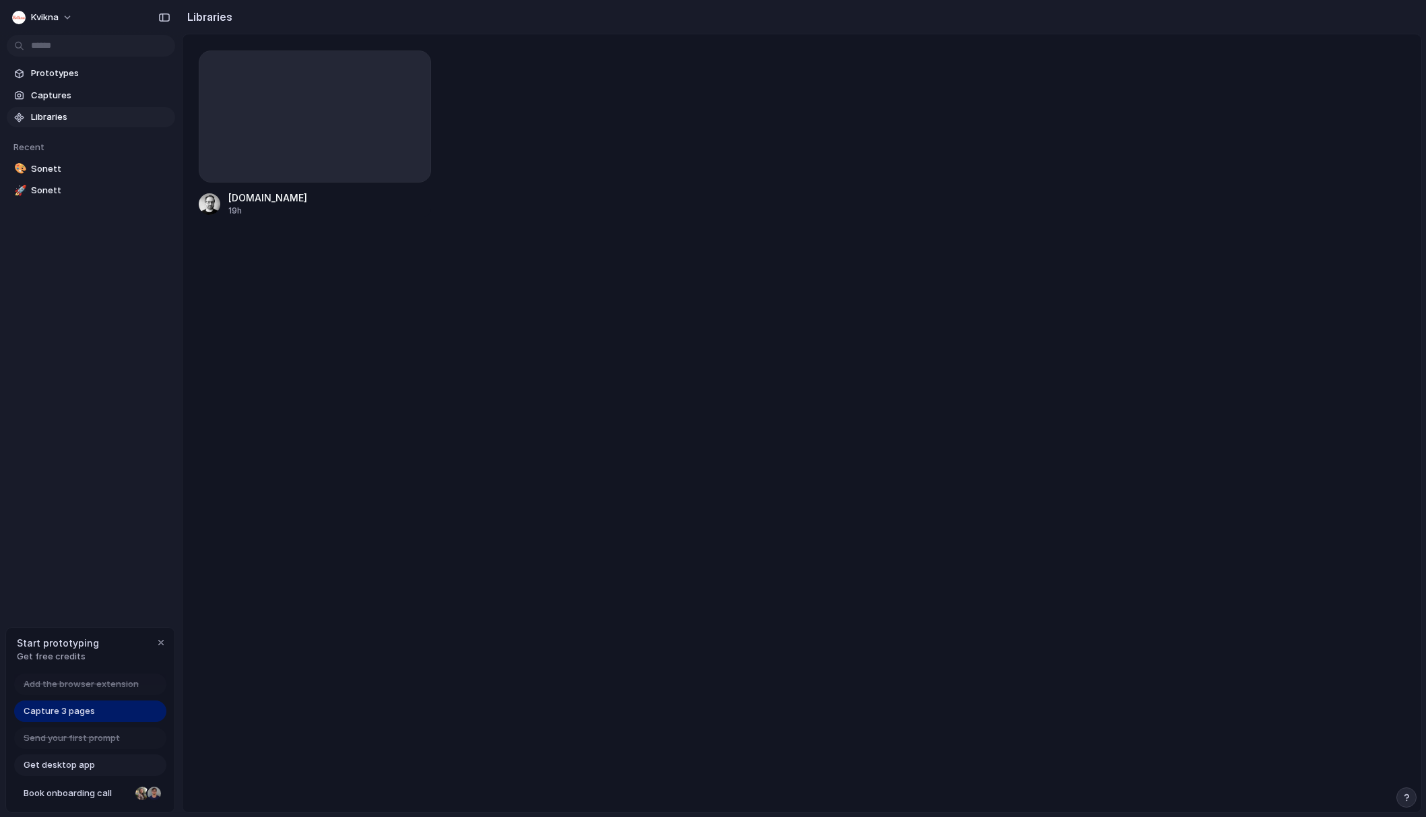
drag, startPoint x: 435, startPoint y: 412, endPoint x: 441, endPoint y: 419, distance: 9.5
click at [435, 412] on div "[DOMAIN_NAME] 19h" at bounding box center [802, 423] width 1239 height 778
click at [302, 369] on div "[DOMAIN_NAME] 19h" at bounding box center [802, 423] width 1239 height 778
click at [62, 95] on span "Captures" at bounding box center [100, 95] width 139 height 13
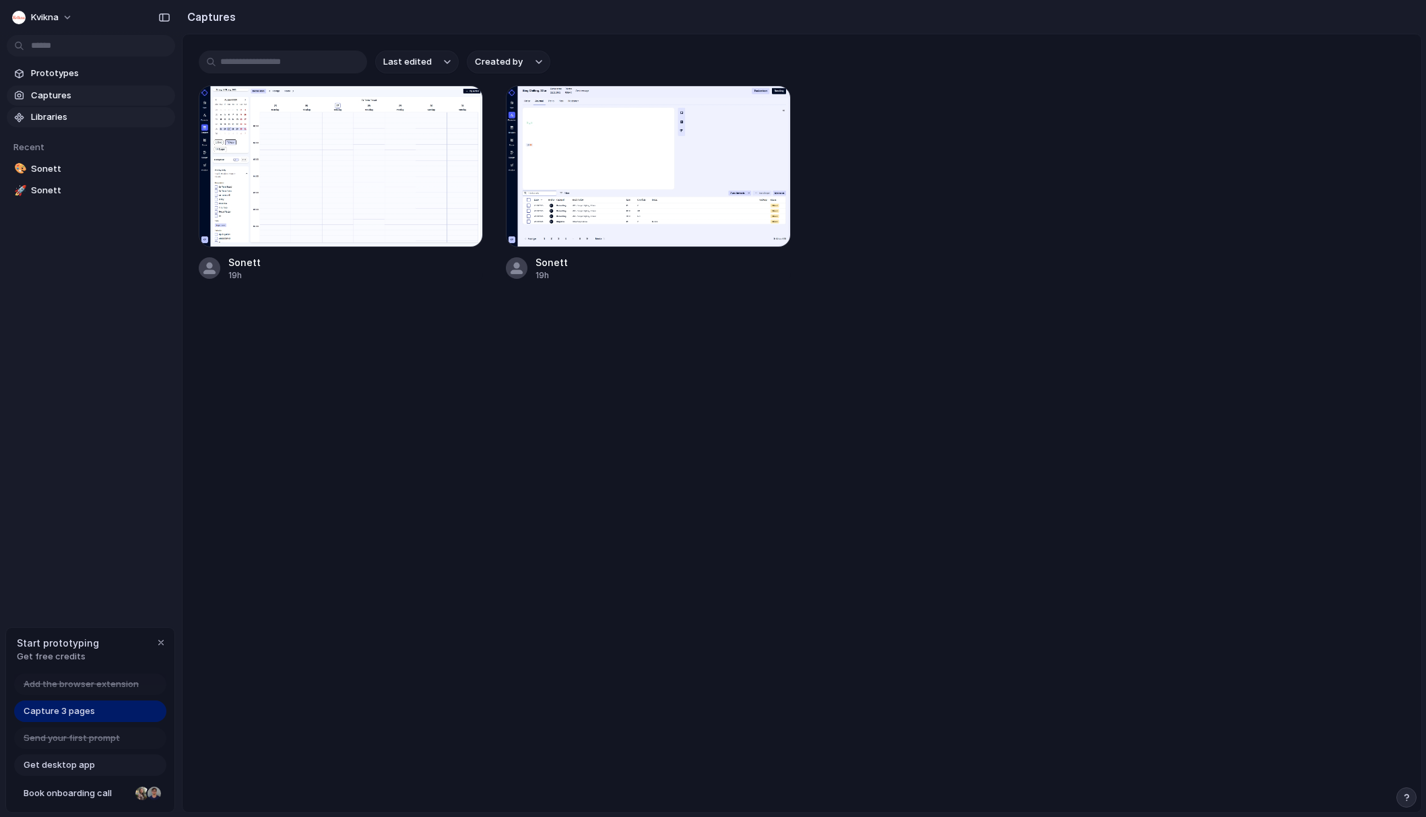
click at [55, 118] on span "Libraries" at bounding box center [100, 116] width 139 height 13
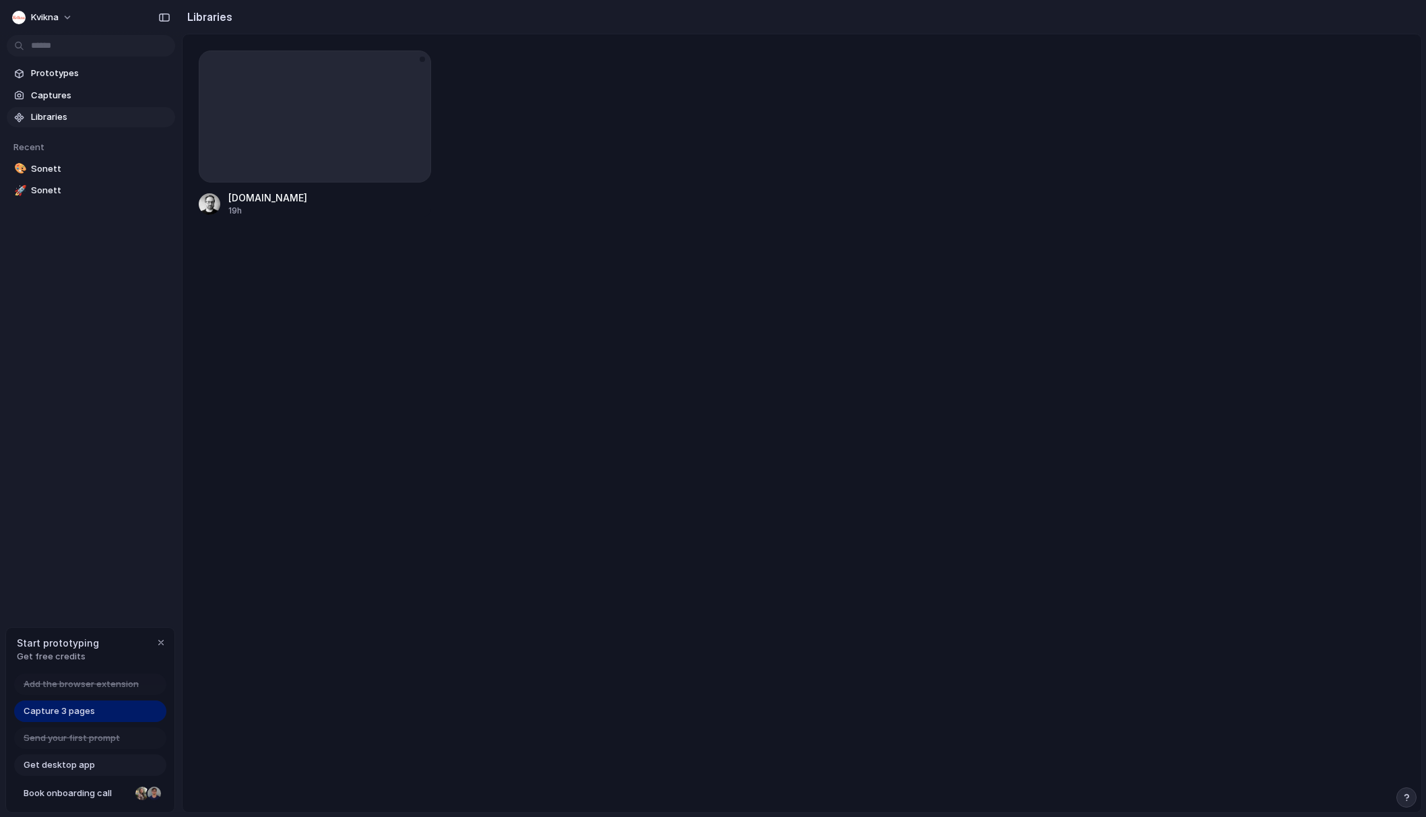
click at [265, 150] on div at bounding box center [315, 117] width 232 height 132
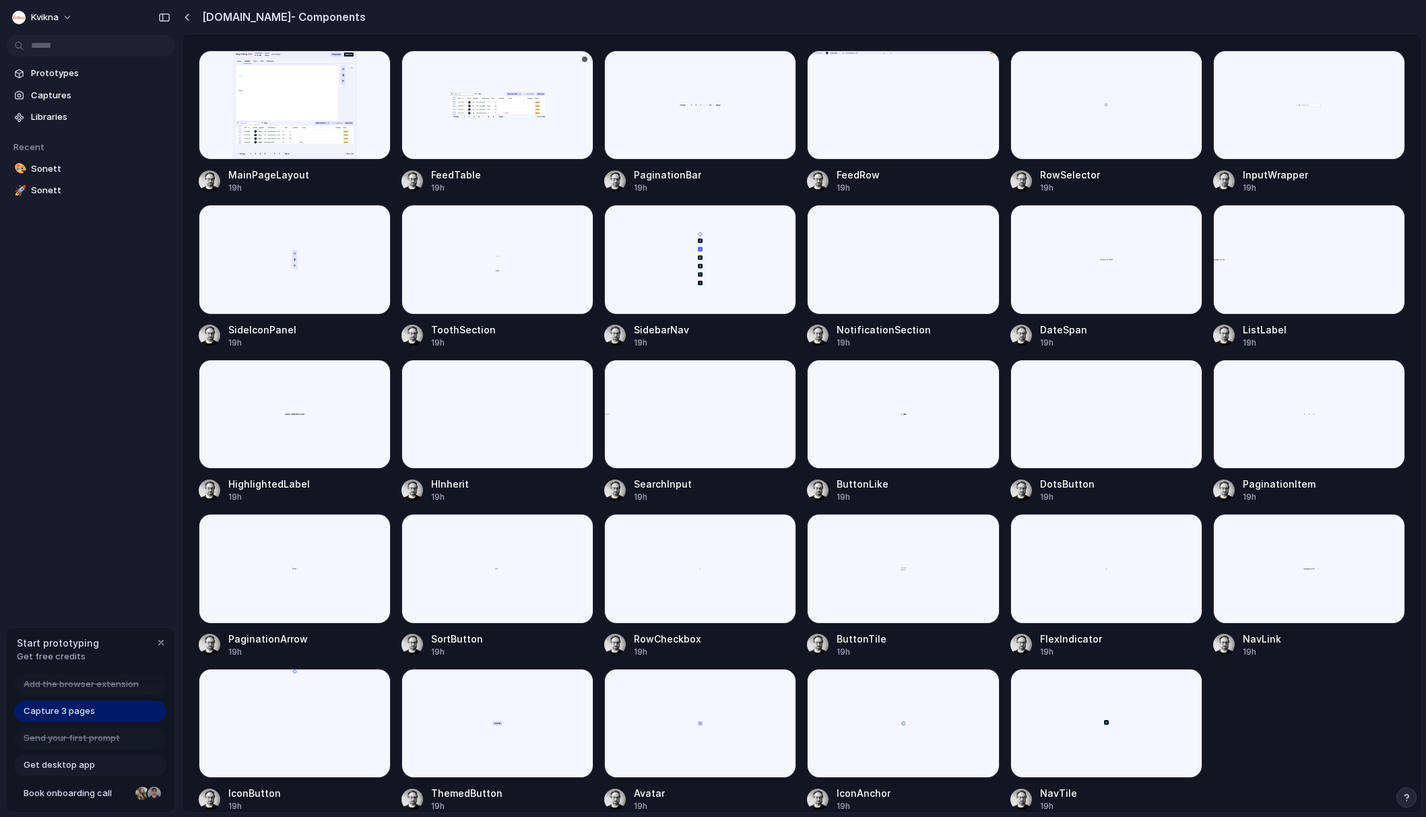
click at [488, 122] on div at bounding box center [498, 105] width 192 height 109
click at [280, 127] on div at bounding box center [295, 105] width 192 height 109
click at [311, 408] on div at bounding box center [295, 414] width 192 height 109
click at [893, 732] on div at bounding box center [903, 723] width 192 height 109
click at [38, 72] on span "Prototypes" at bounding box center [100, 73] width 139 height 13
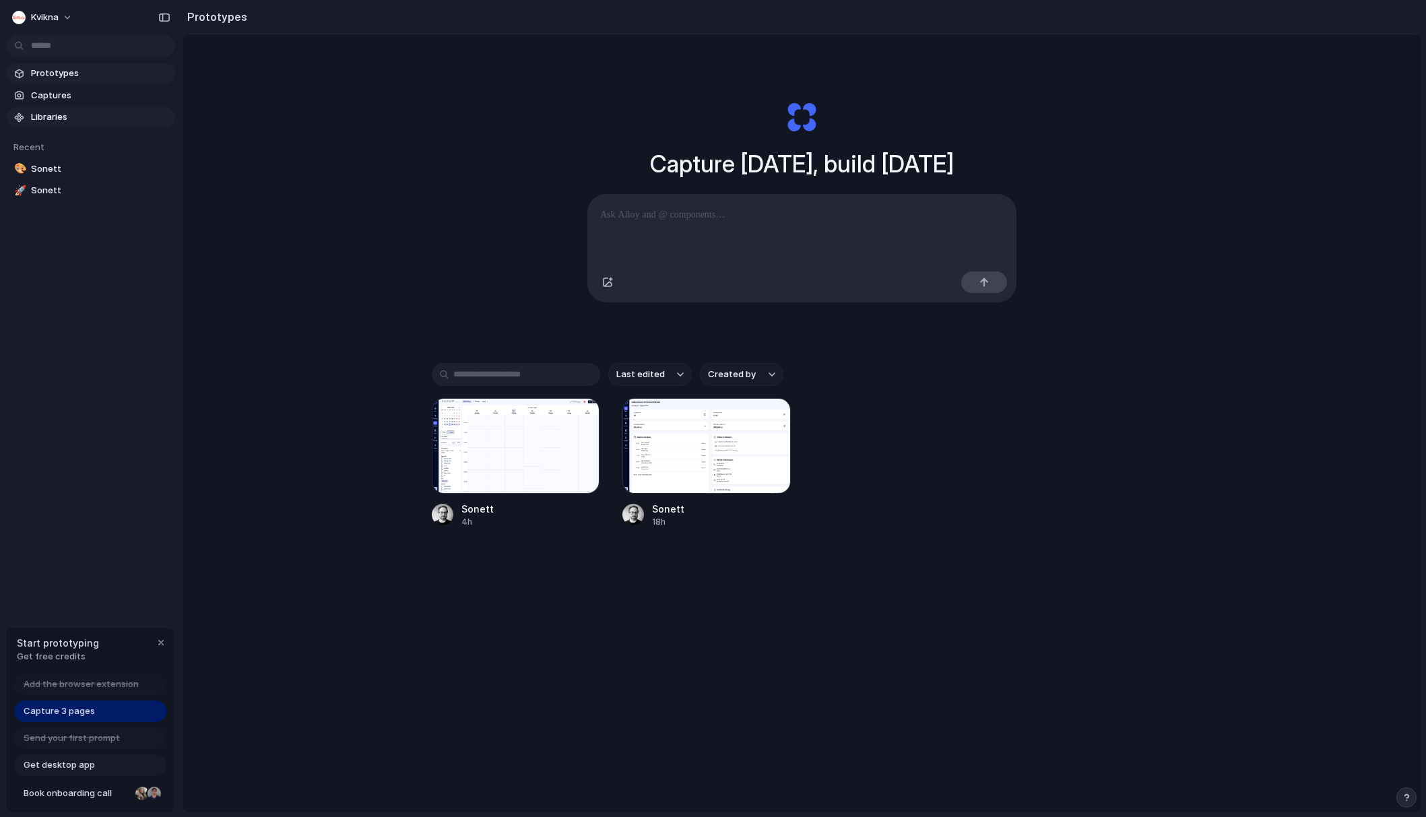
click at [38, 107] on link "Libraries" at bounding box center [91, 117] width 168 height 20
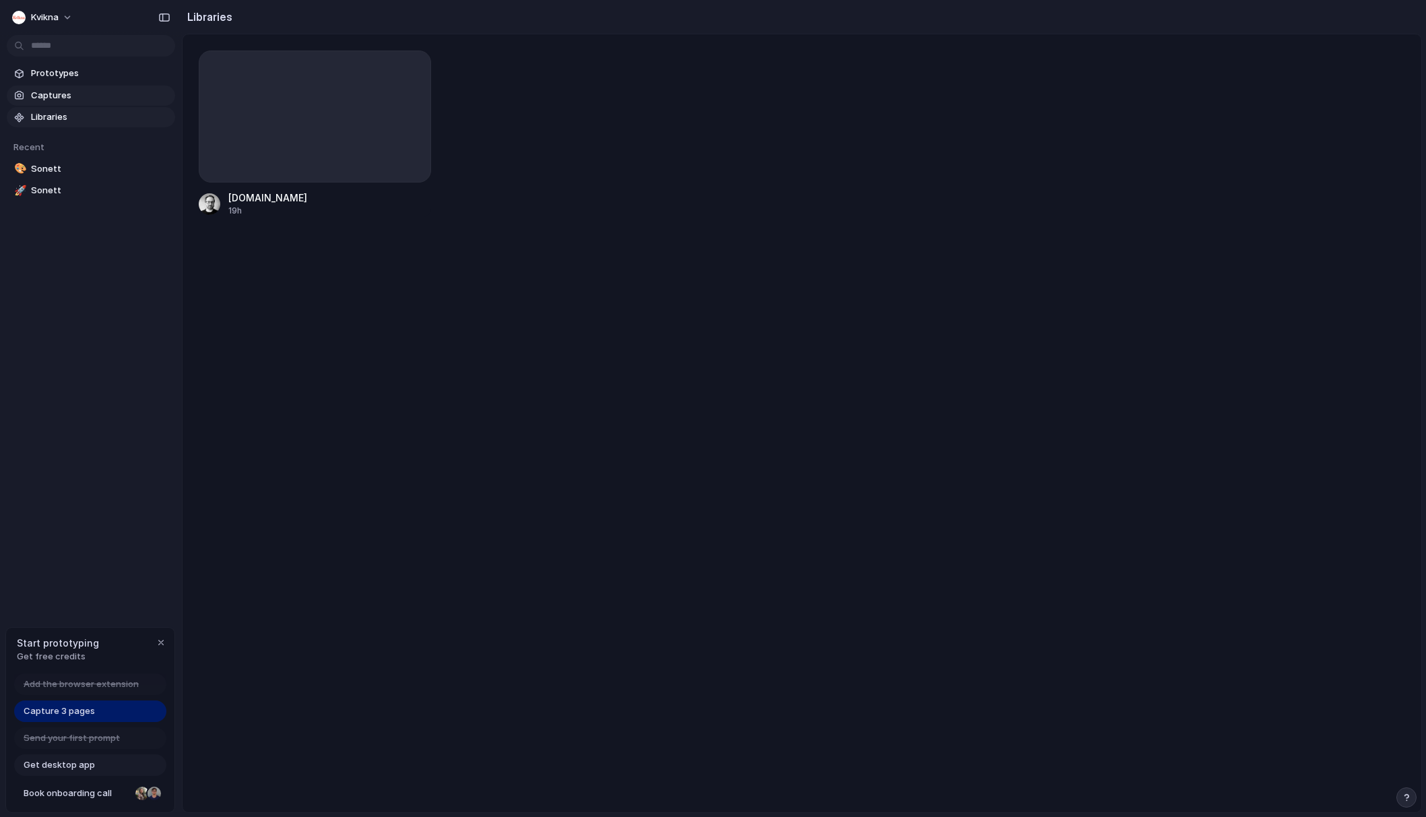
click at [46, 94] on span "Captures" at bounding box center [100, 95] width 139 height 13
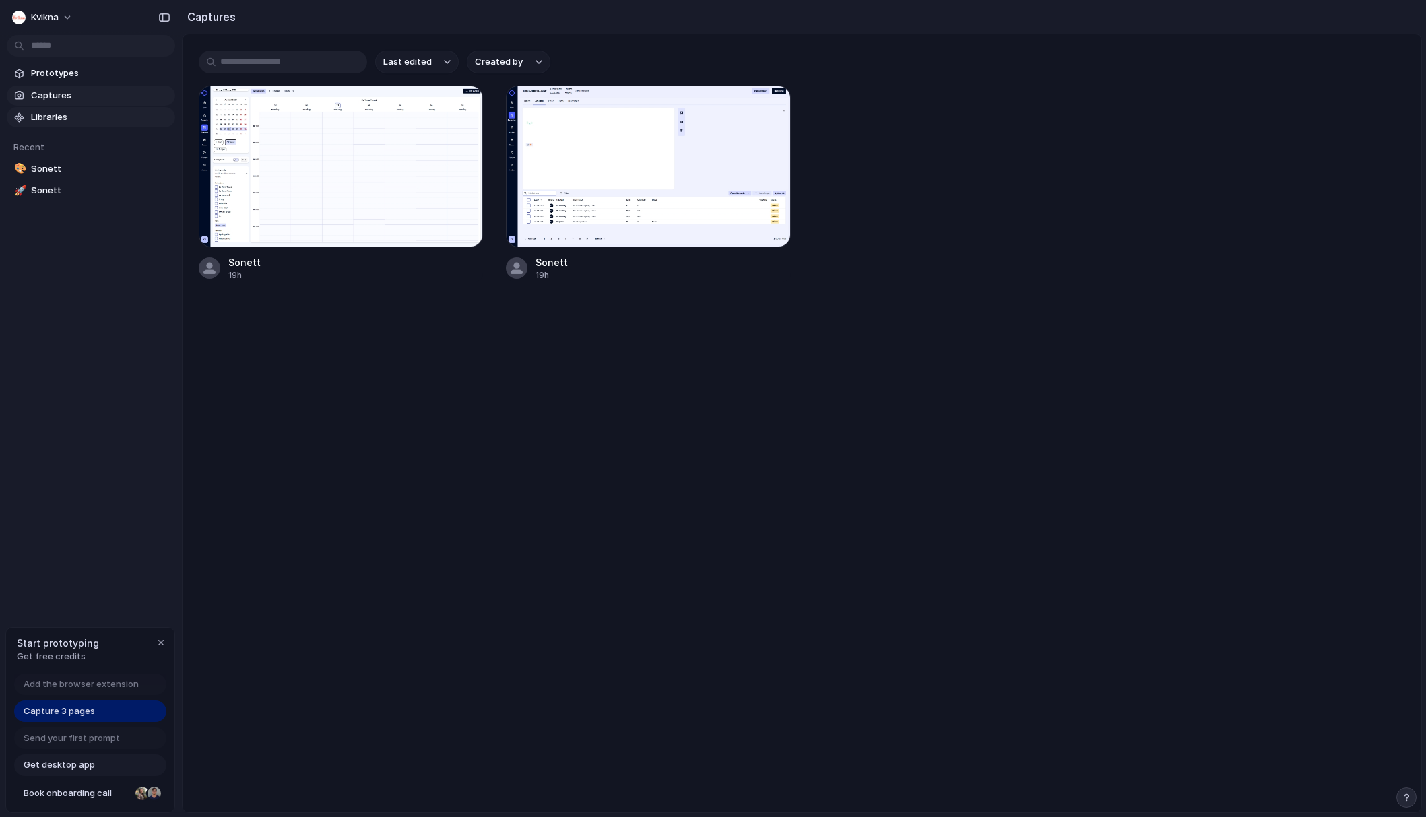
click at [45, 115] on span "Libraries" at bounding box center [100, 116] width 139 height 13
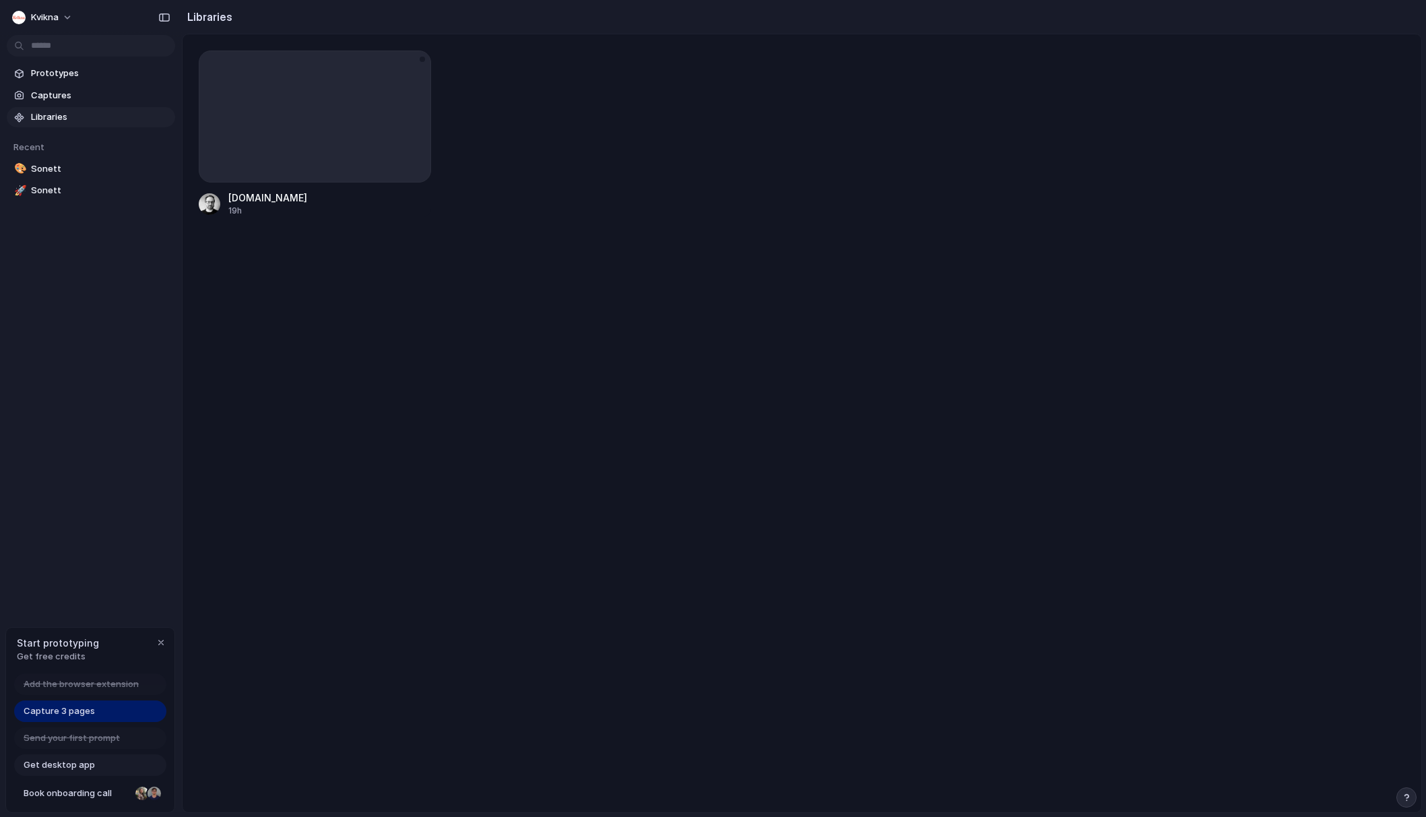
click at [248, 148] on div at bounding box center [315, 117] width 232 height 132
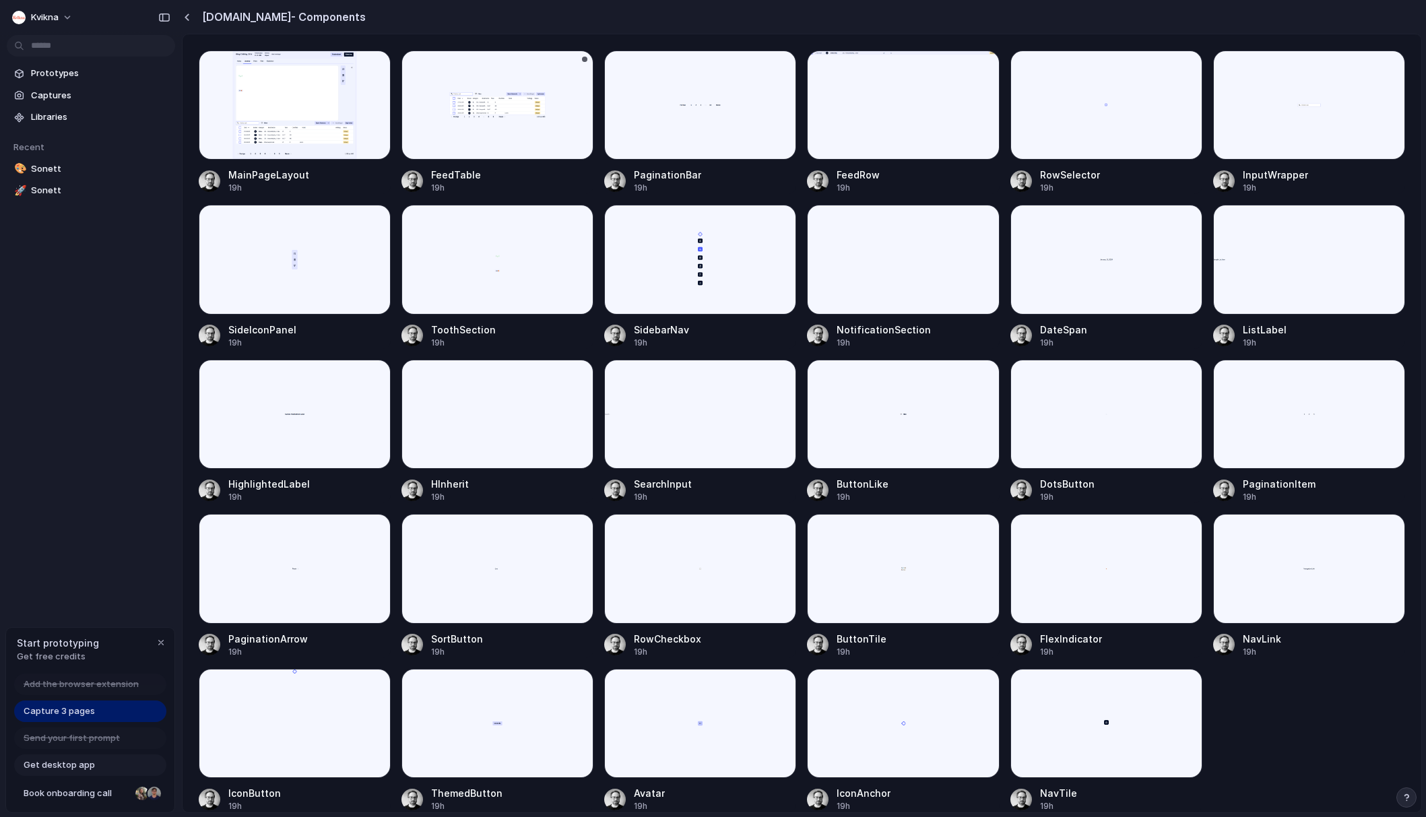
click at [492, 103] on div at bounding box center [498, 105] width 192 height 109
drag, startPoint x: 75, startPoint y: 711, endPoint x: 78, endPoint y: 699, distance: 12.4
click at [75, 711] on span "Capture 3 pages" at bounding box center [59, 711] width 71 height 13
click at [55, 184] on span "Sonett" at bounding box center [100, 190] width 139 height 13
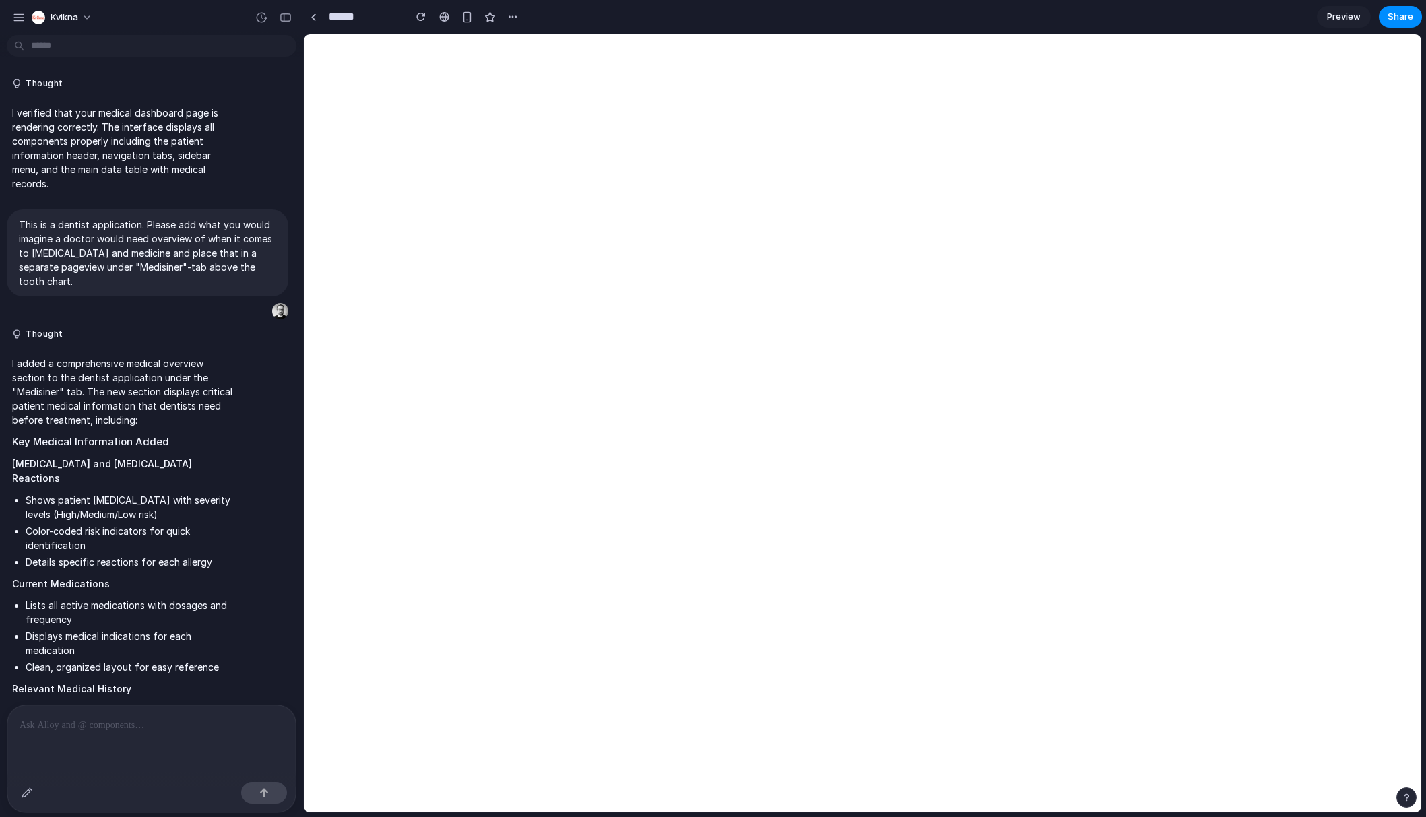
scroll to position [1160, 0]
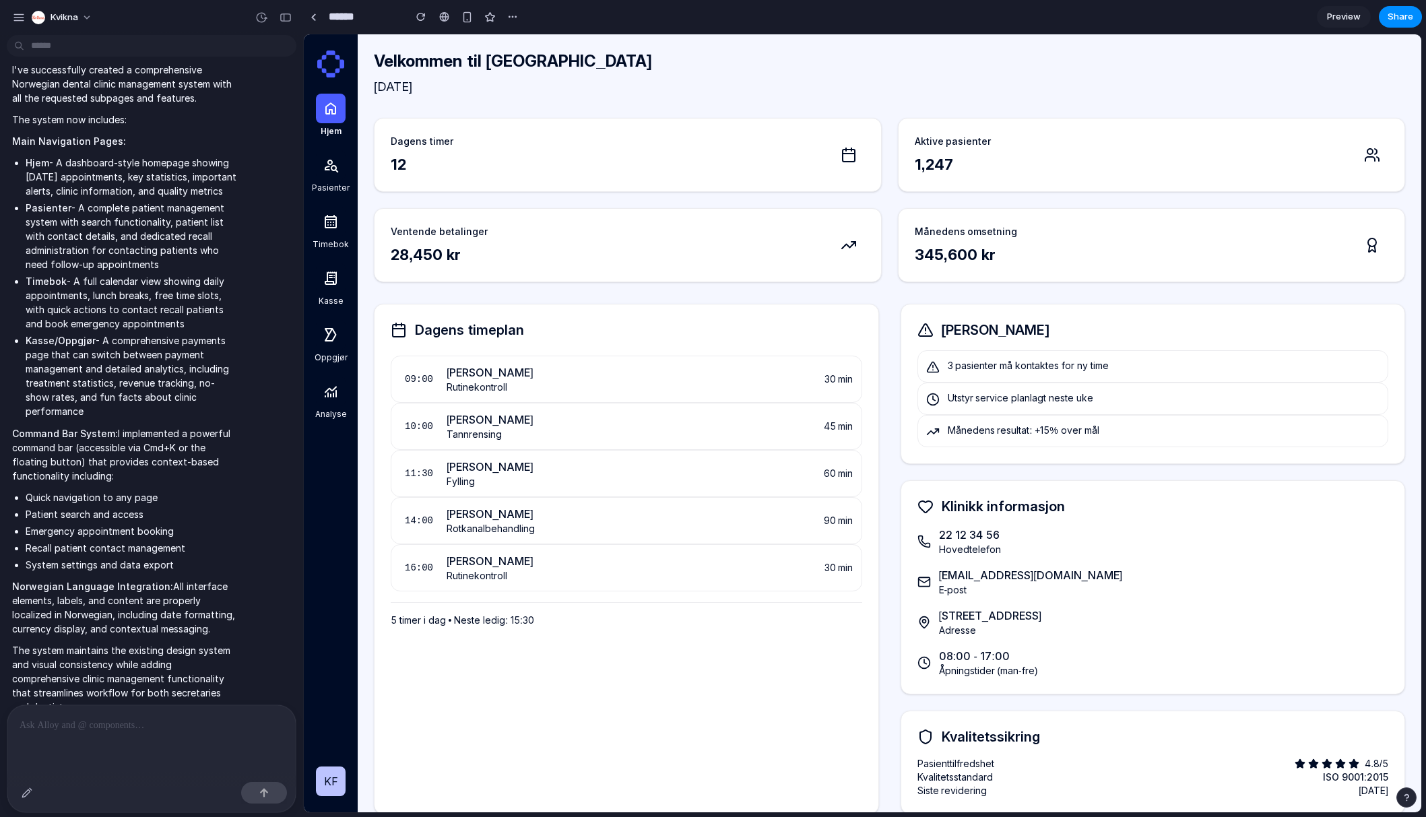
click at [55, 171] on ul "Hjem - A dashboard-style homepage showing [DATE] appointments, key statistics, …" at bounding box center [124, 287] width 225 height 263
click at [77, 739] on div at bounding box center [151, 740] width 288 height 71
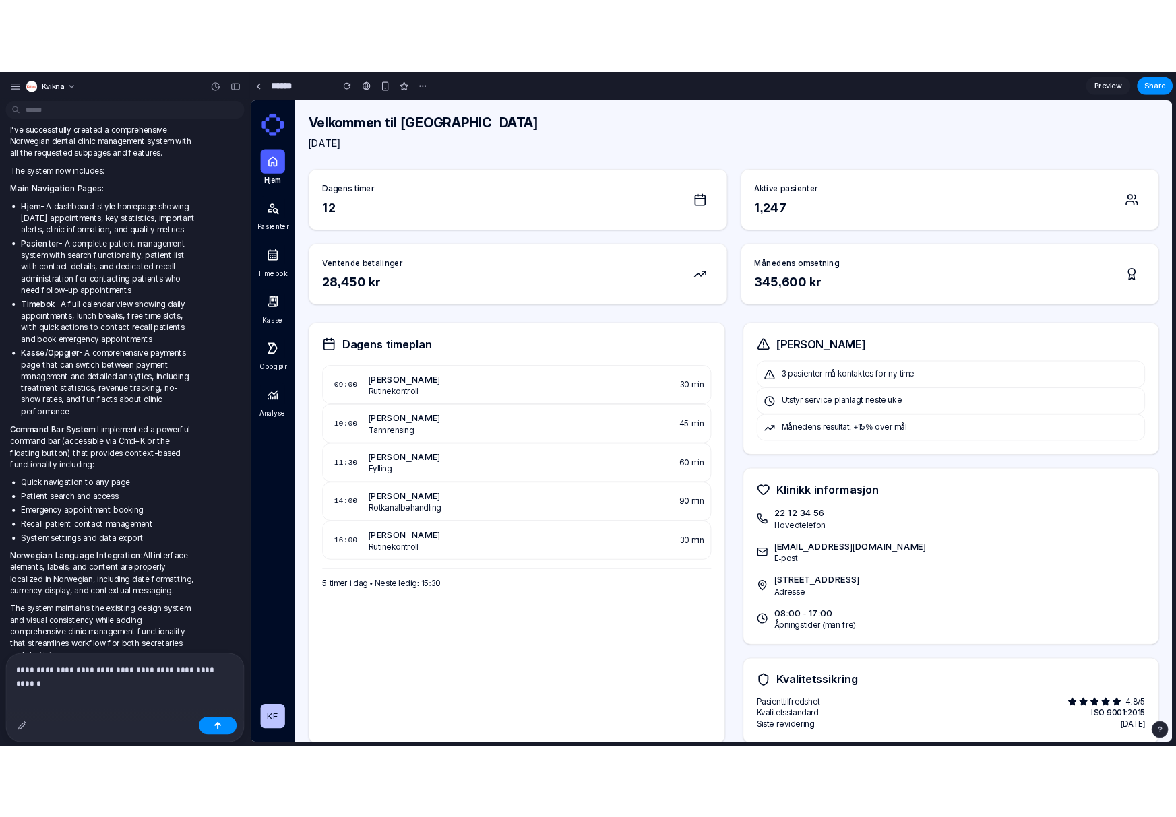
scroll to position [1176, 0]
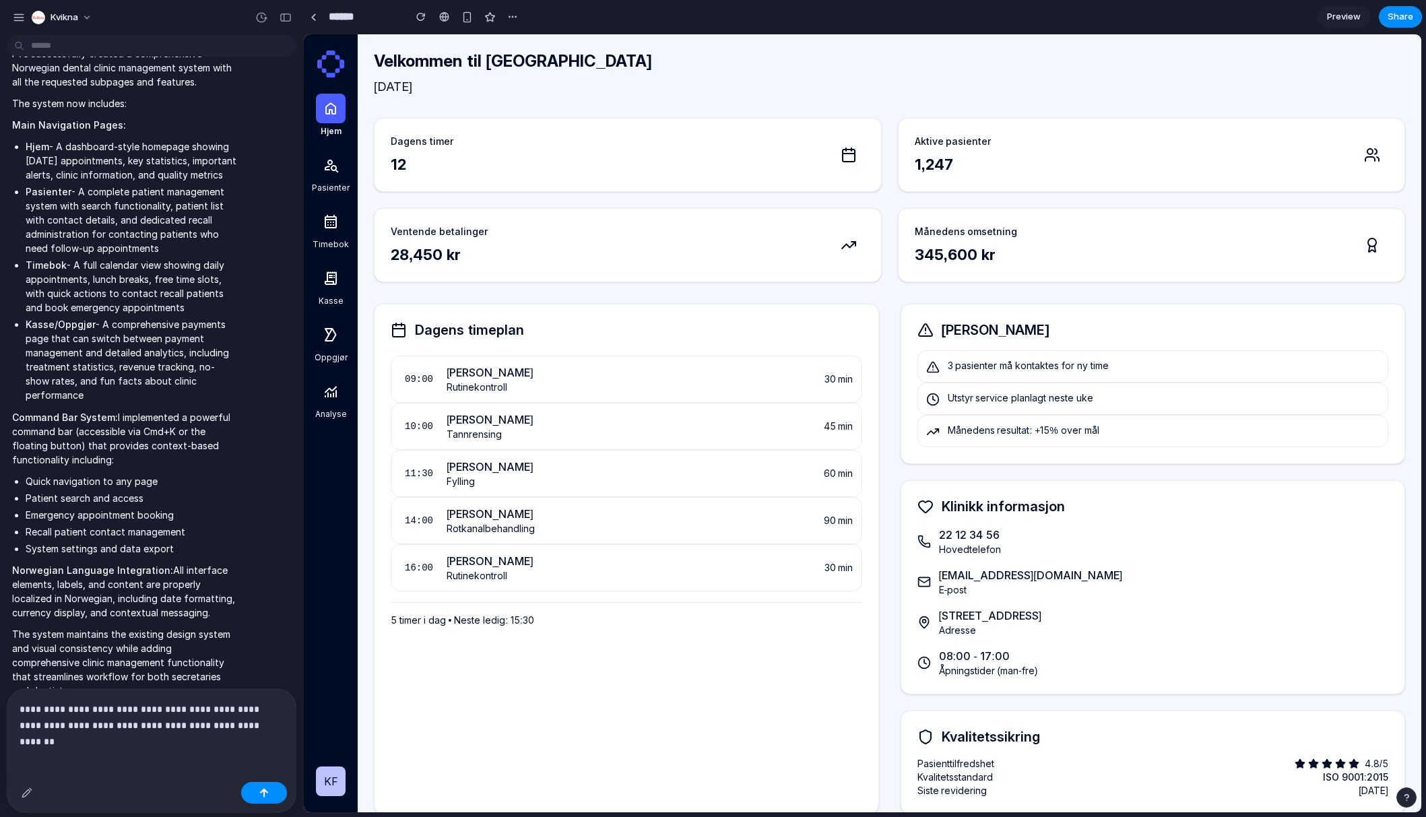
click at [559, 260] on div "Ventende betalinger 28,450 kr" at bounding box center [628, 245] width 474 height 40
click at [224, 745] on div "**********" at bounding box center [151, 733] width 288 height 88
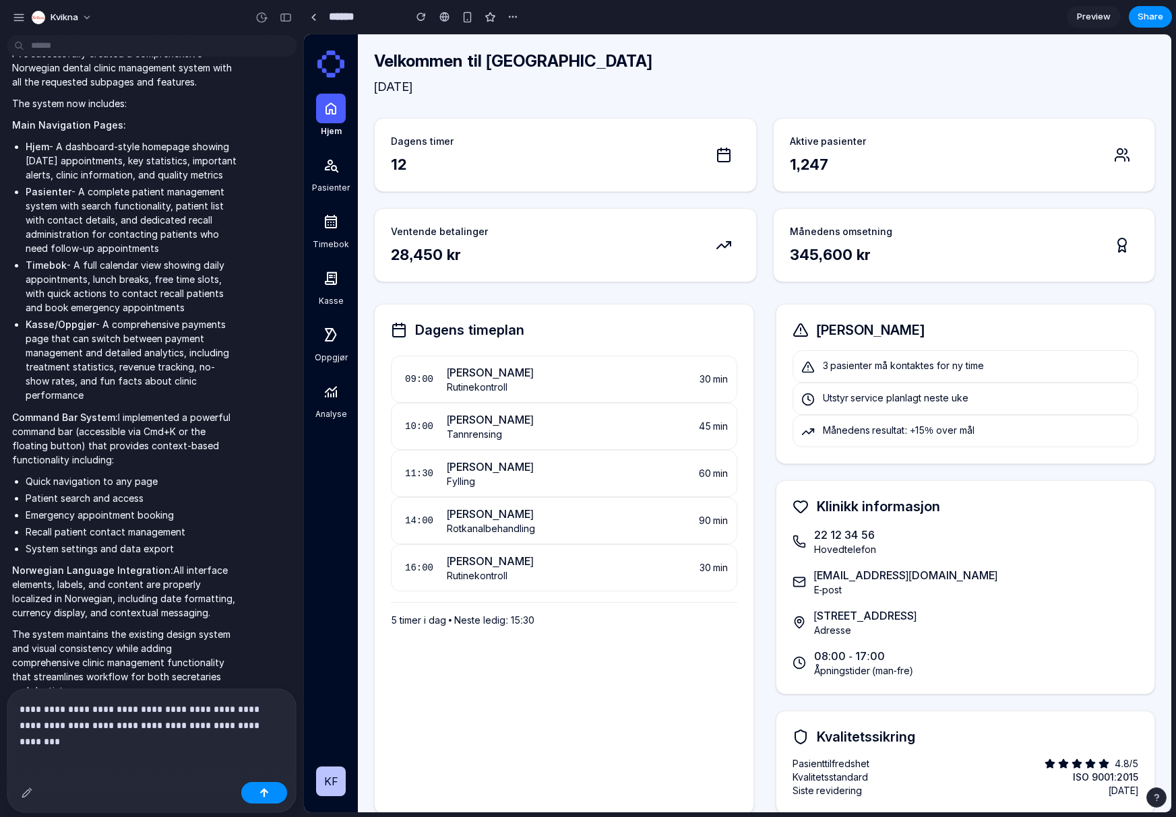
click at [52, 753] on div "**********" at bounding box center [151, 733] width 288 height 88
drag, startPoint x: 28, startPoint y: 732, endPoint x: 57, endPoint y: 741, distance: 30.5
click at [30, 733] on div "**********" at bounding box center [151, 733] width 288 height 88
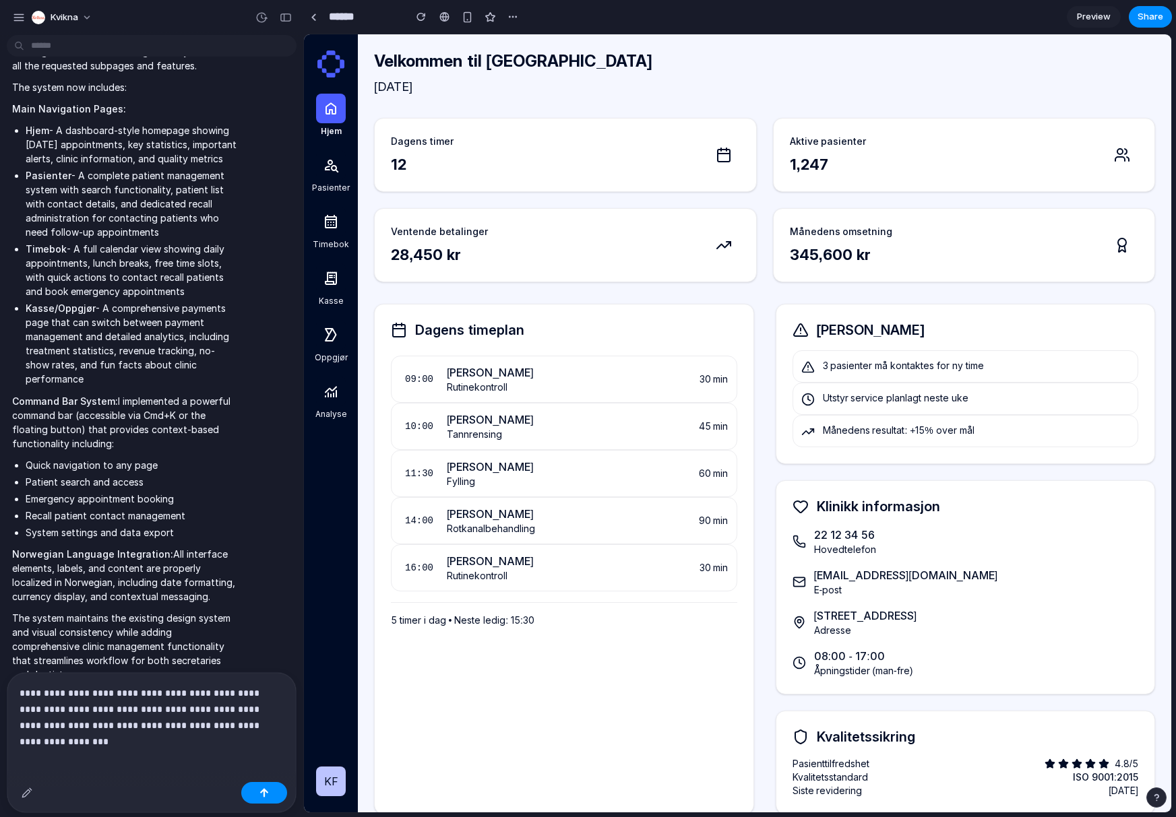
scroll to position [1209, 0]
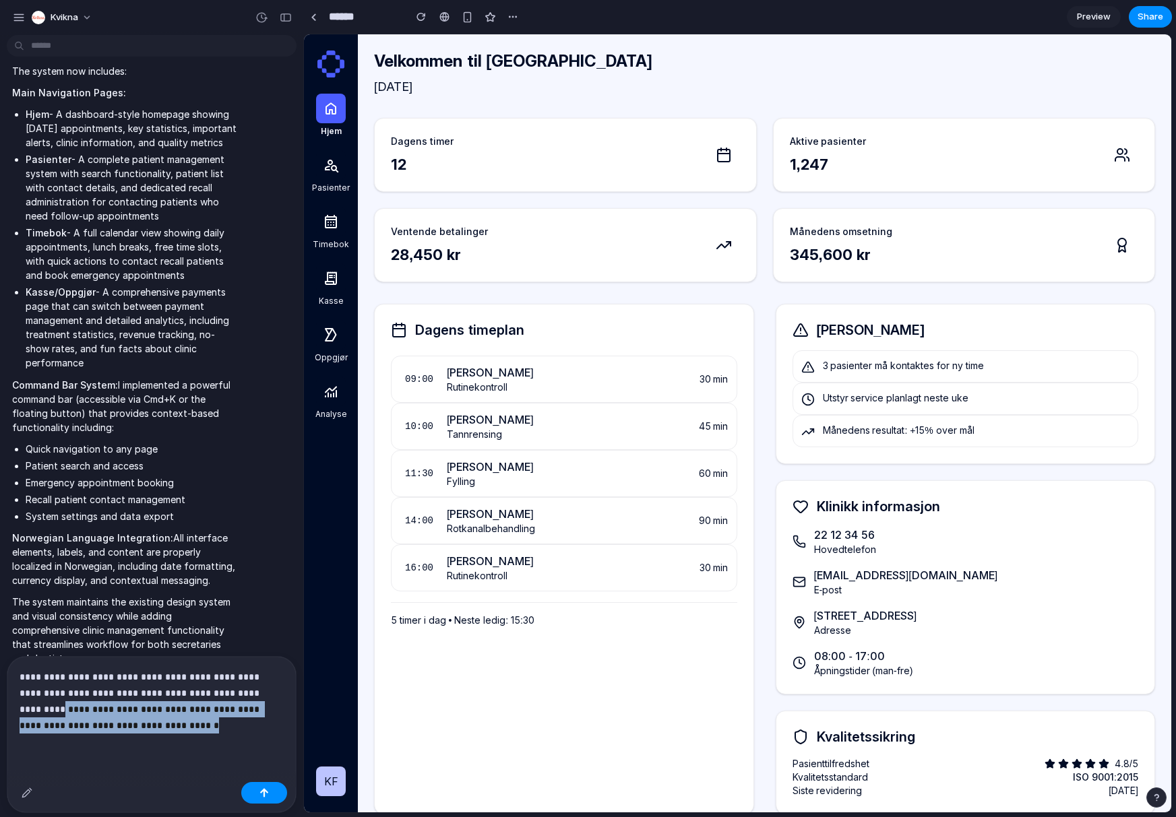
click at [20, 704] on p "**********" at bounding box center [149, 701] width 259 height 65
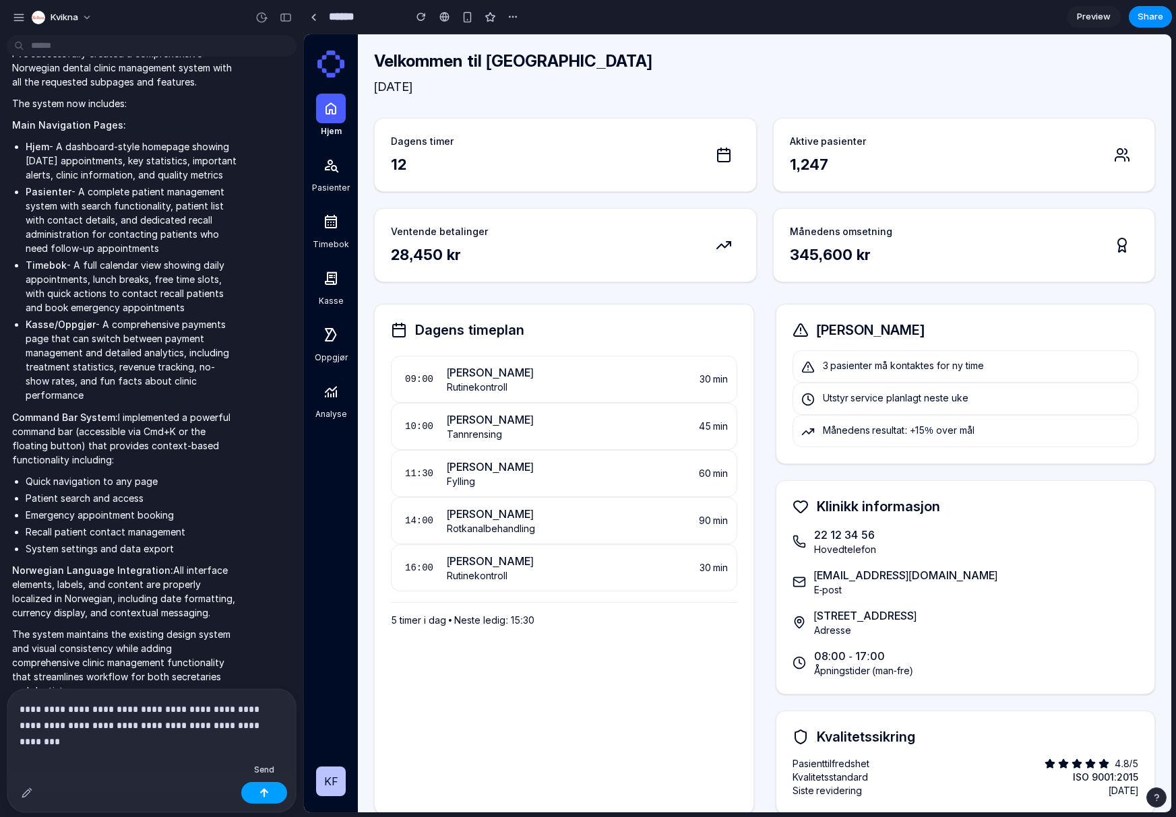
click at [281, 796] on button "button" at bounding box center [264, 793] width 46 height 22
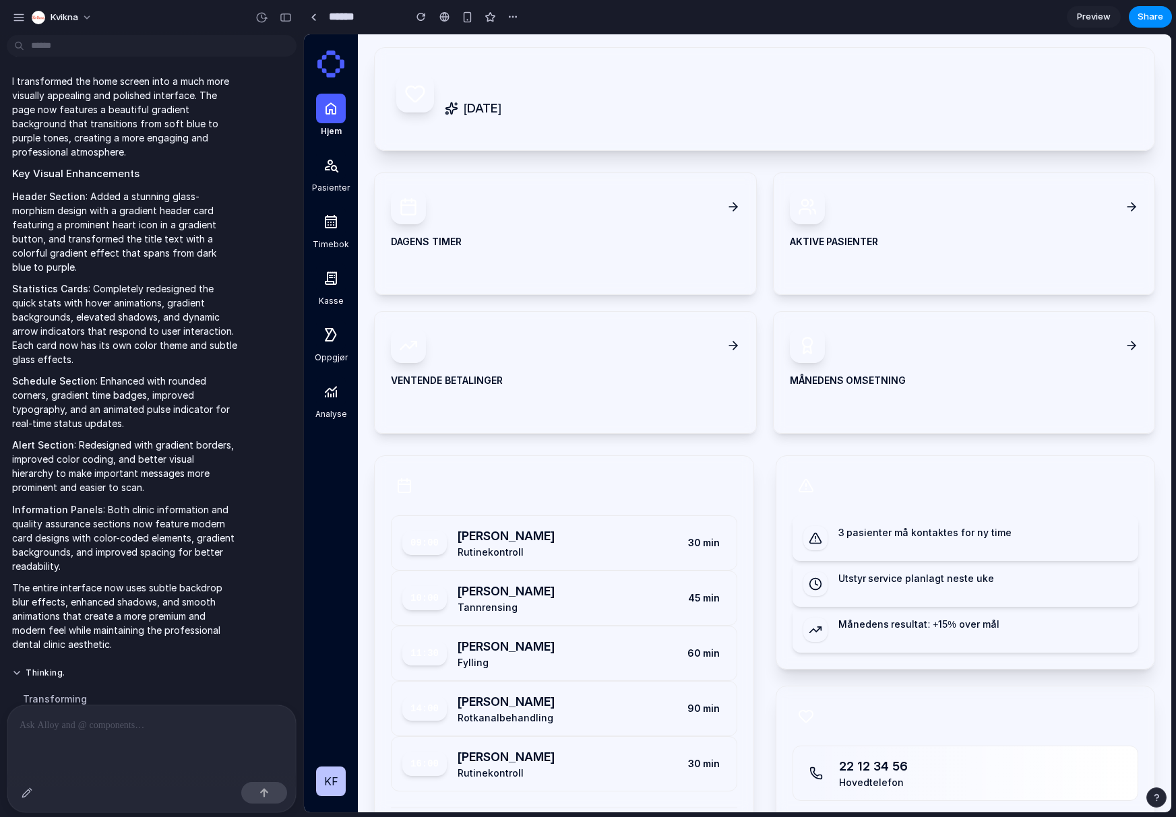
scroll to position [0, 0]
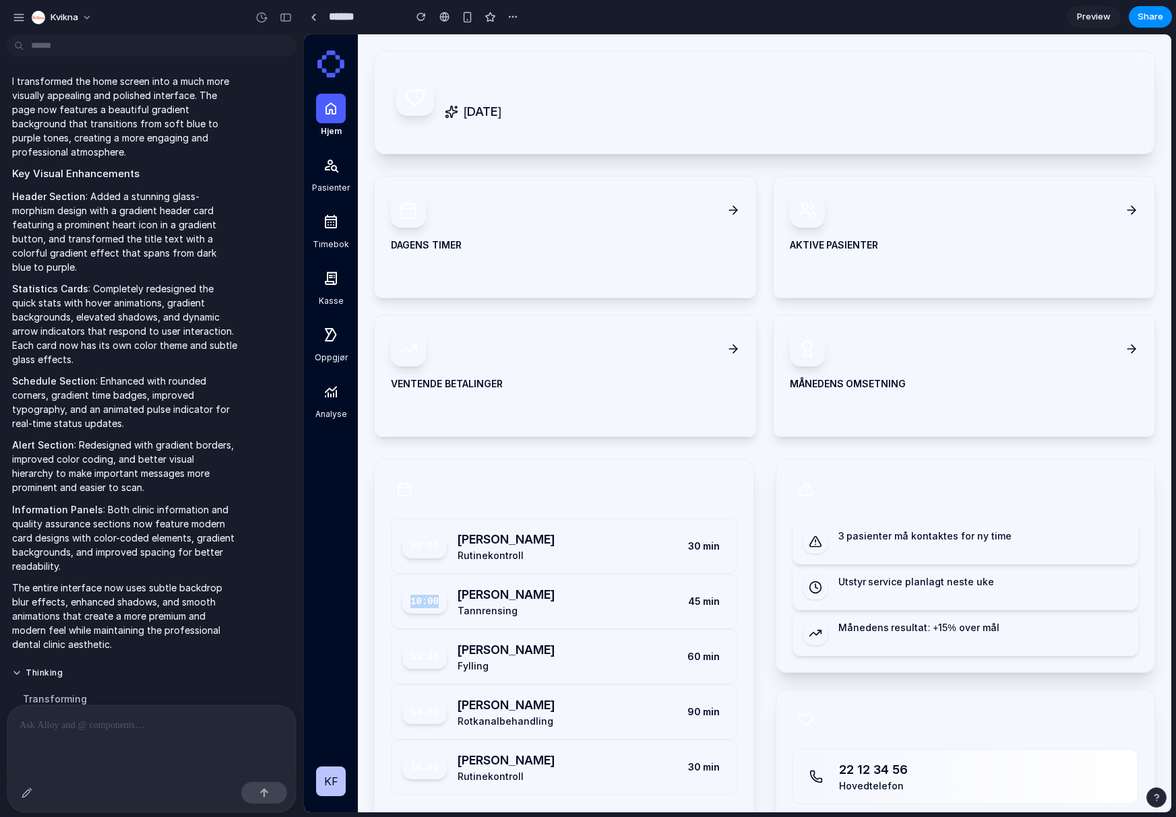
drag, startPoint x: 418, startPoint y: 601, endPoint x: 501, endPoint y: 606, distance: 83.7
click at [486, 604] on div "10:00 [PERSON_NAME] Tannrensing" at bounding box center [478, 601] width 152 height 32
click at [412, 544] on div "09:00" at bounding box center [424, 546] width 44 height 24
